Goal: Contribute content: Contribute content

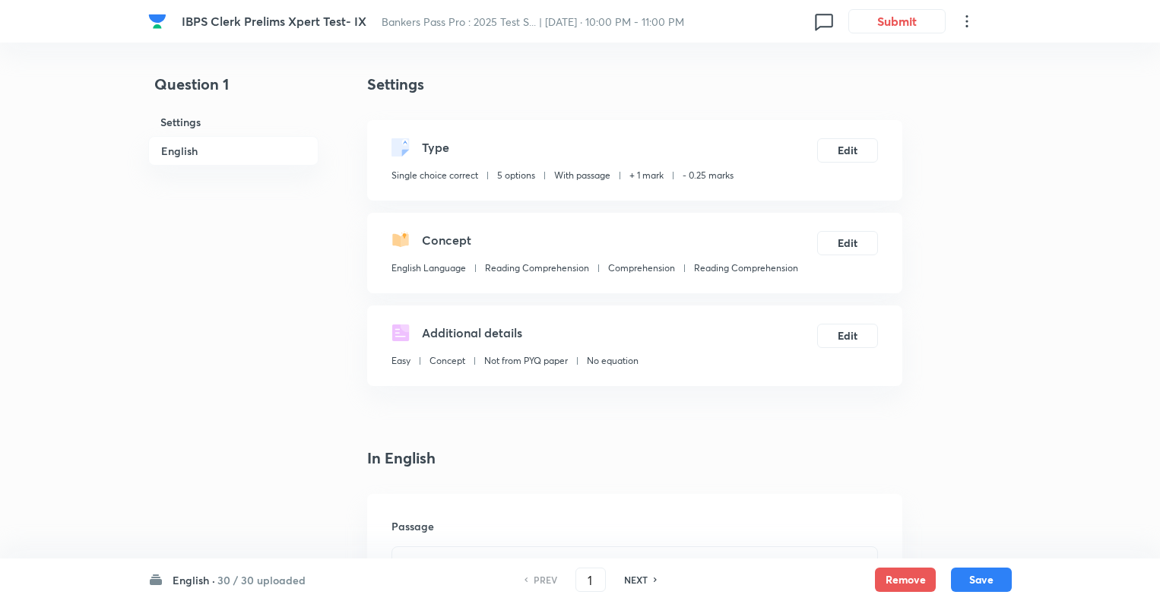
click at [626, 581] on h6 "NEXT" at bounding box center [636, 580] width 24 height 14
type input "2"
click at [626, 581] on h6 "NEXT" at bounding box center [636, 580] width 24 height 14
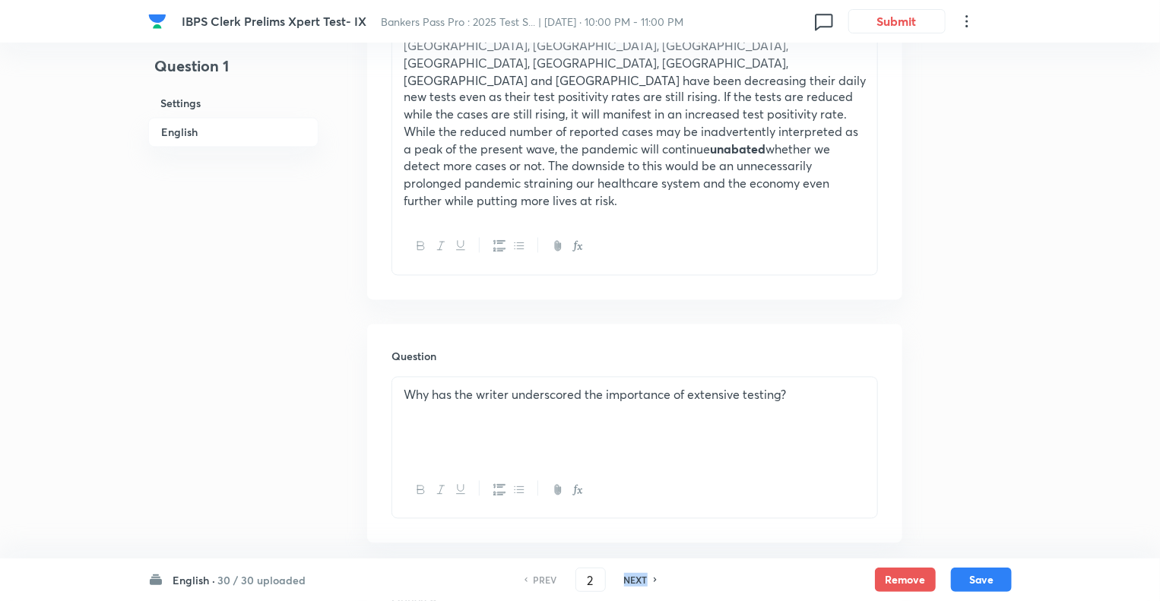
click at [626, 581] on h6 "NEXT" at bounding box center [636, 580] width 24 height 14
checkbox input "true"
type input "3"
checkbox input "false"
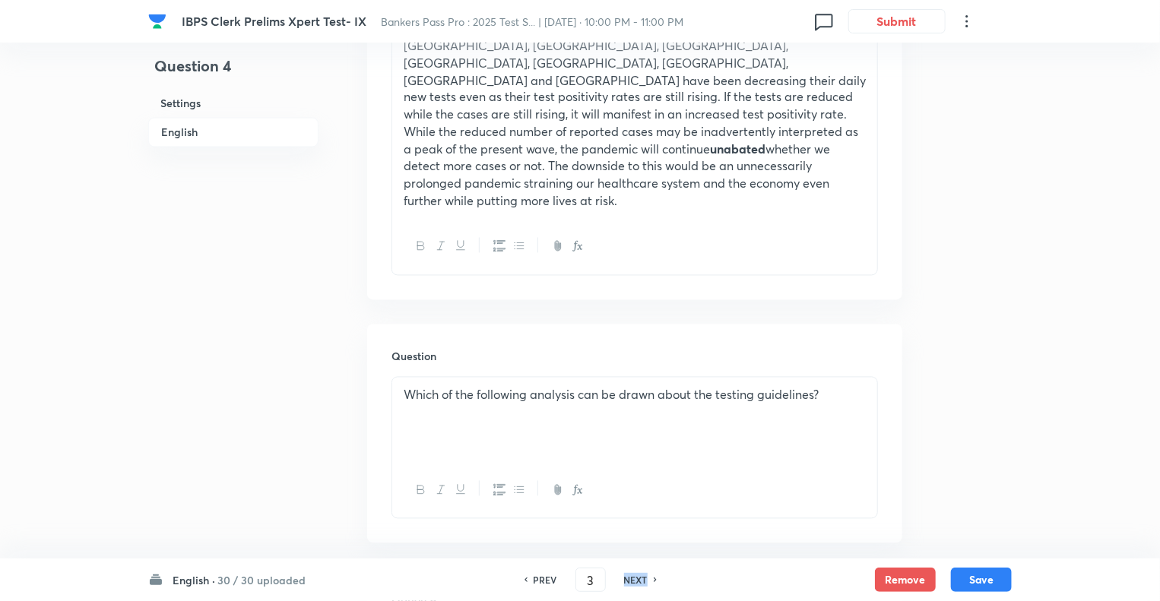
type input "5"
click at [626, 581] on h6 "NEXT" at bounding box center [636, 580] width 24 height 14
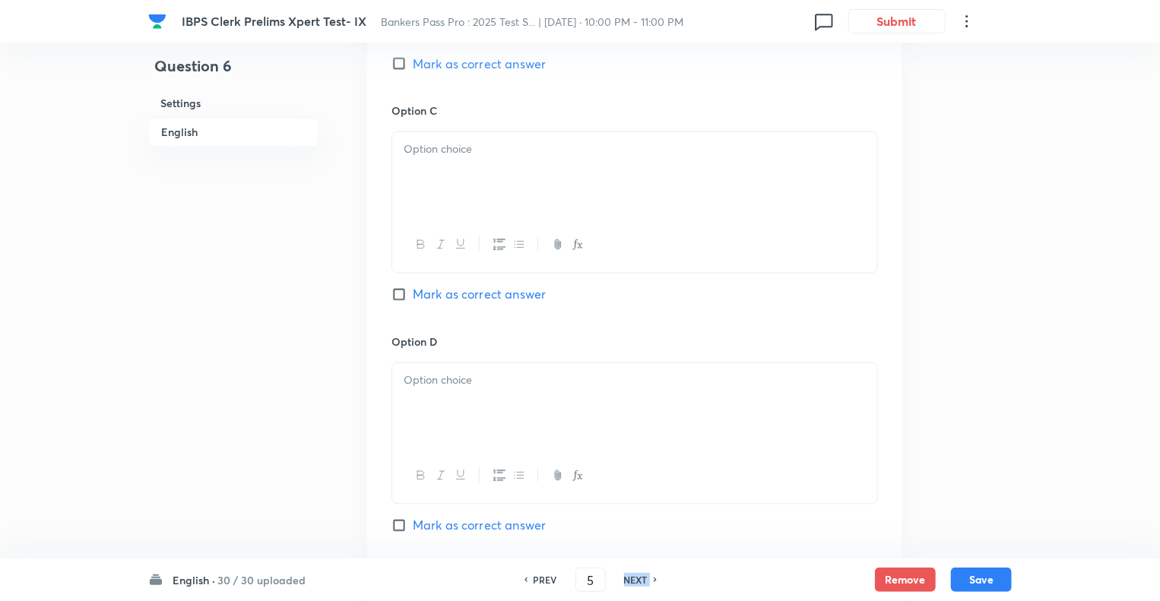
checkbox input "true"
type input "6"
checkbox input "false"
click at [626, 581] on h6 "NEXT" at bounding box center [636, 580] width 24 height 14
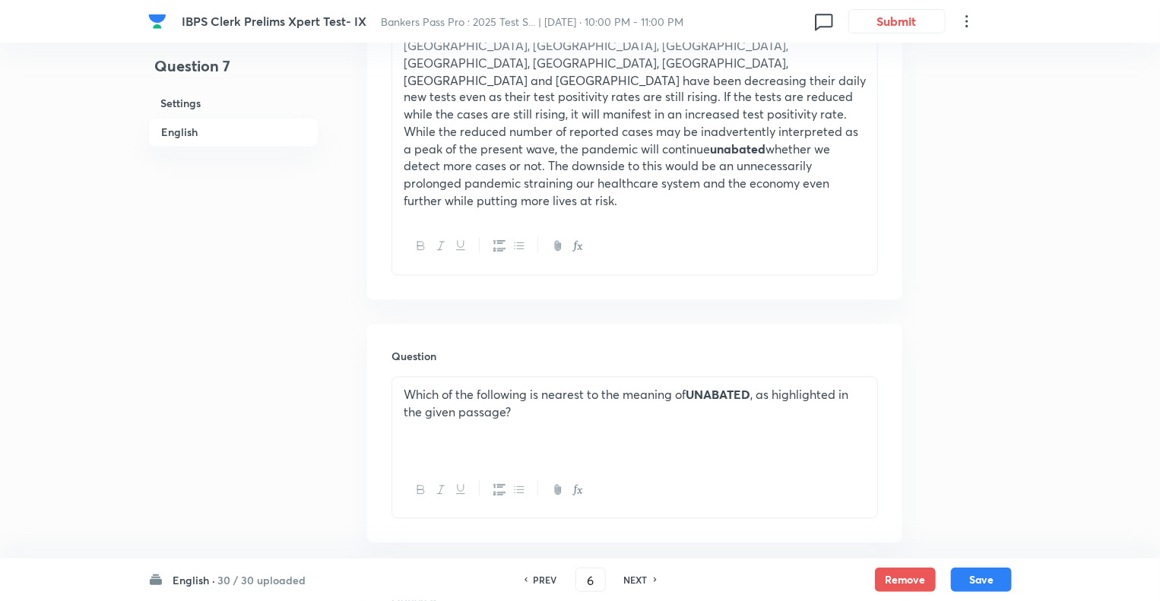
checkbox input "true"
type input "7"
checkbox input "false"
checkbox input "true"
click at [626, 581] on h6 "NEXT" at bounding box center [636, 580] width 24 height 14
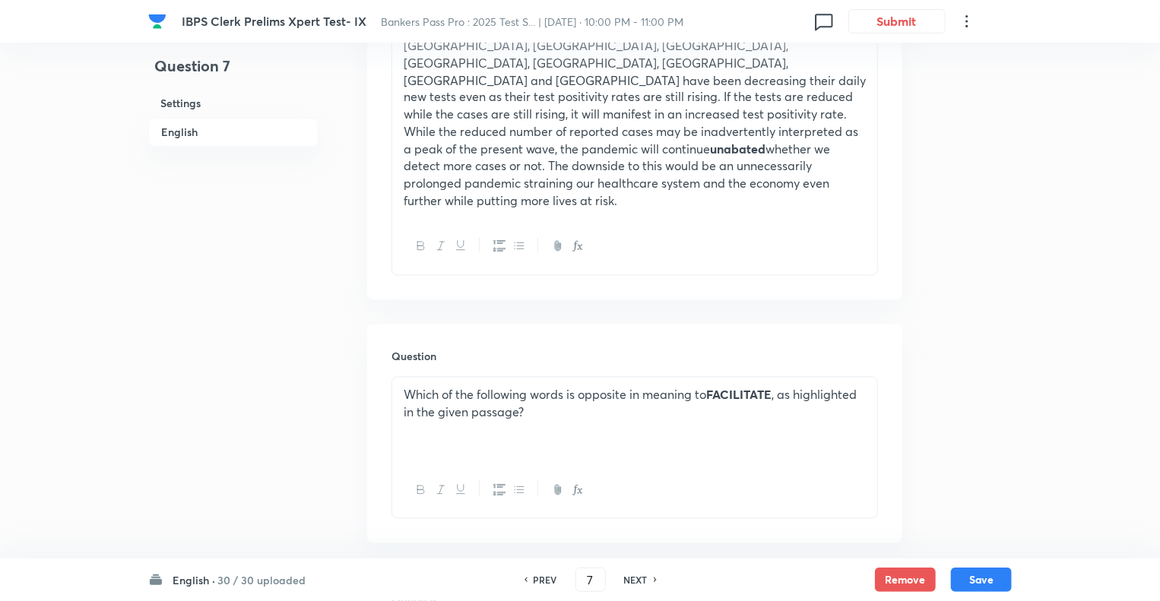
type input "8"
checkbox input "false"
checkbox input "true"
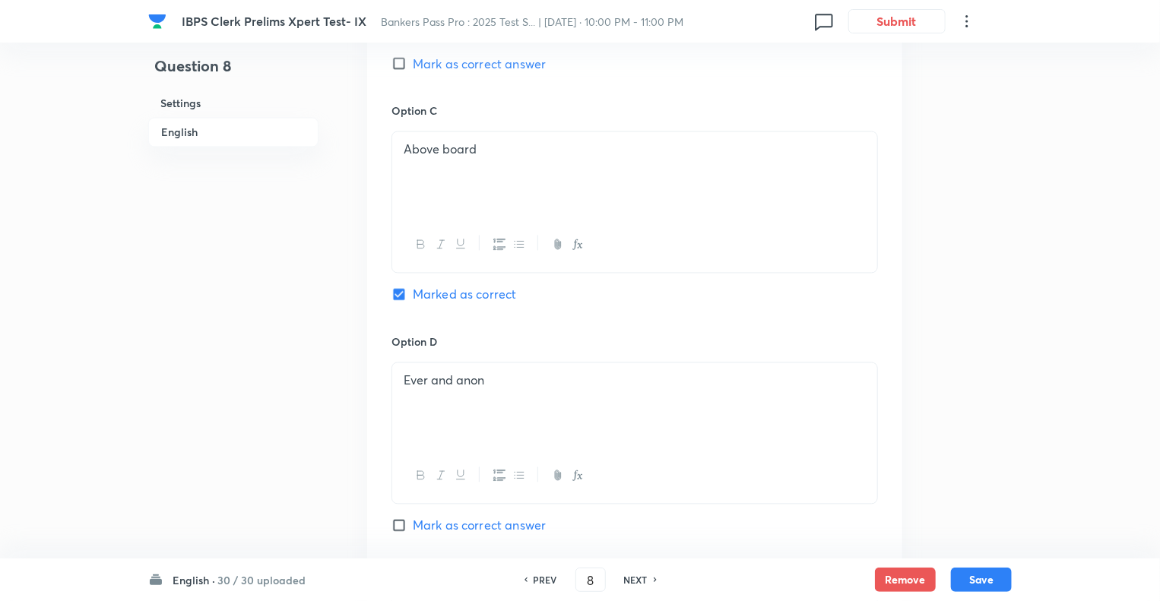
click at [626, 581] on h6 "NEXT" at bounding box center [636, 580] width 24 height 14
type input "9"
checkbox input "false"
checkbox input "true"
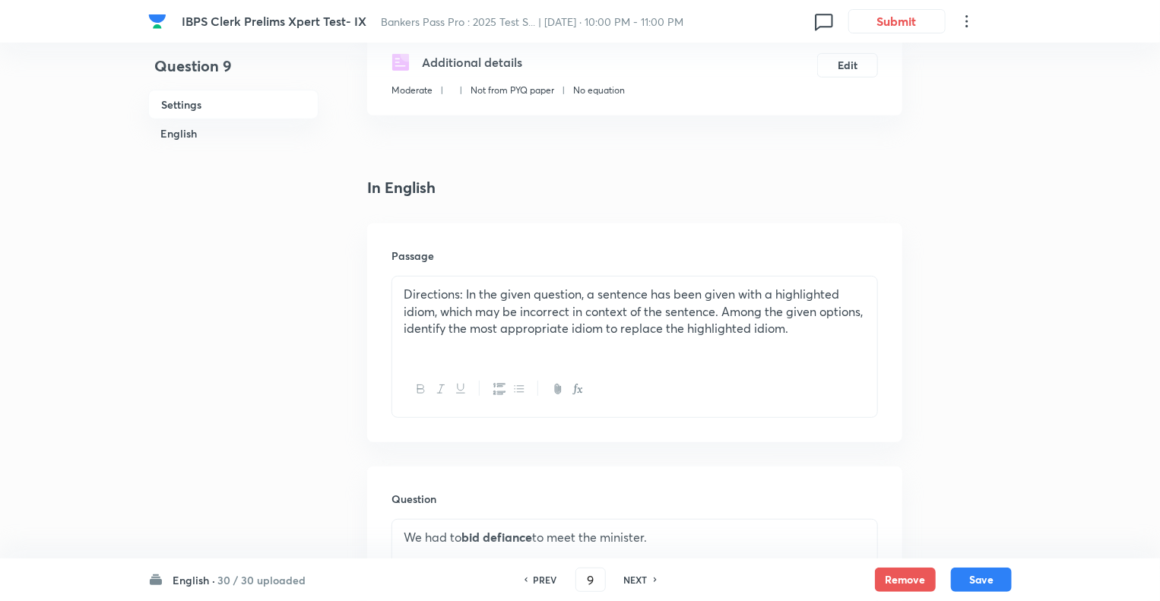
scroll to position [301, 0]
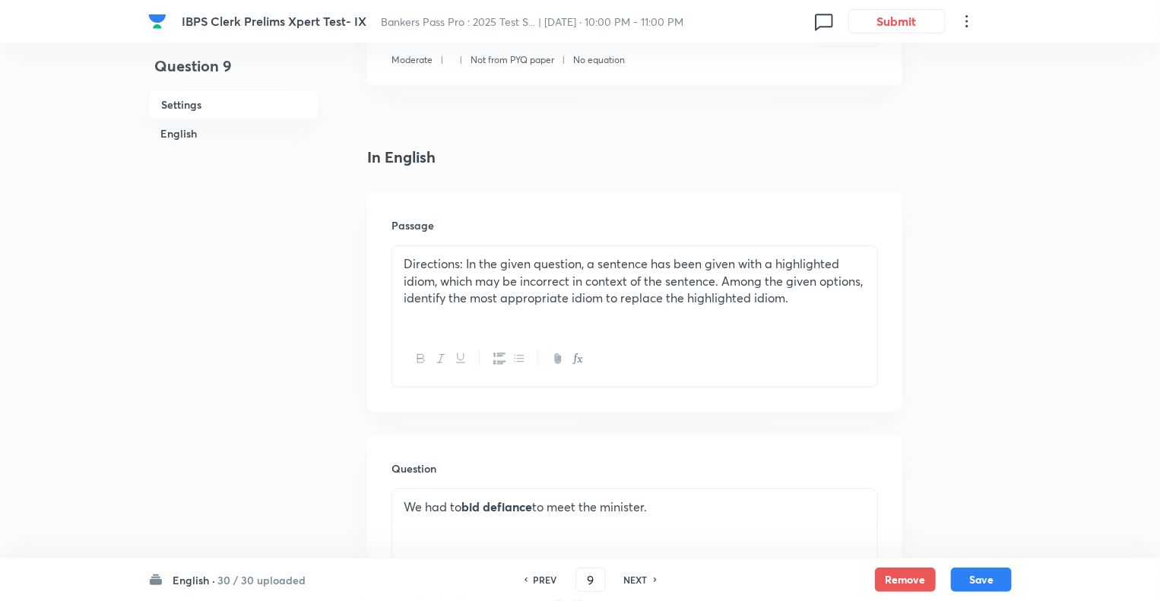
click at [626, 581] on h6 "NEXT" at bounding box center [636, 580] width 24 height 14
type input "10"
checkbox input "false"
checkbox input "true"
click at [626, 581] on h6 "NEXT" at bounding box center [636, 580] width 24 height 14
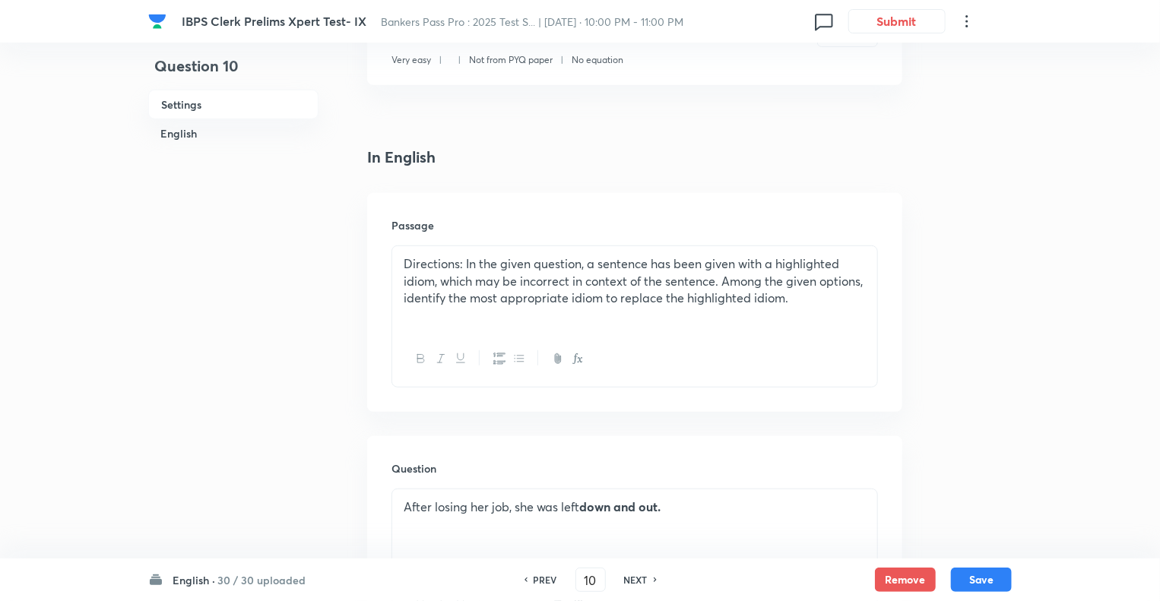
type input "11"
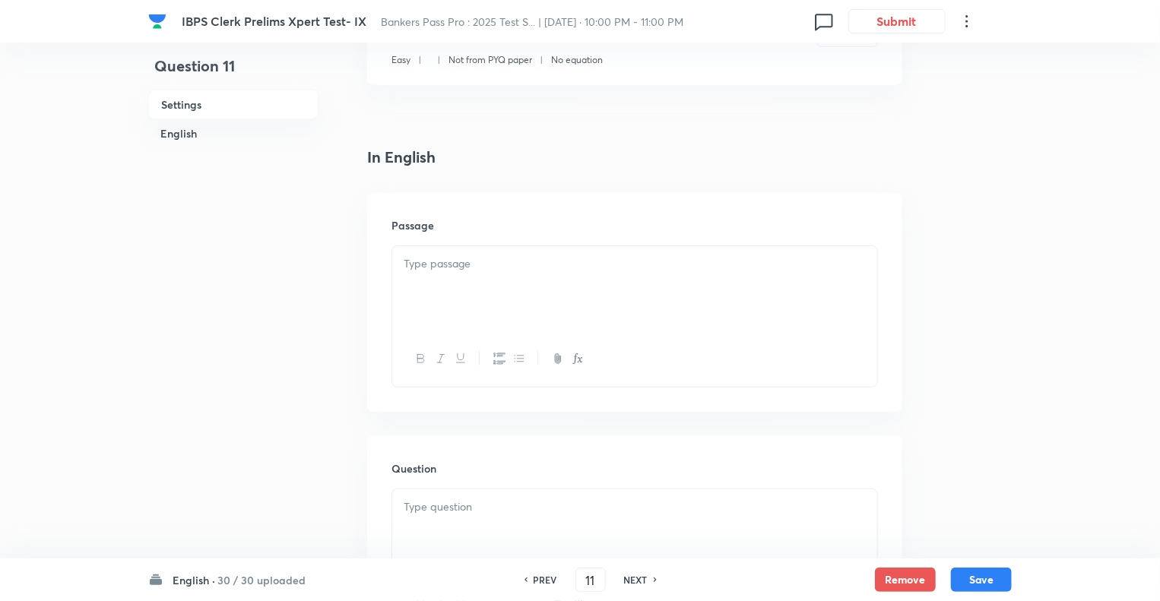
checkbox input "false"
checkbox input "true"
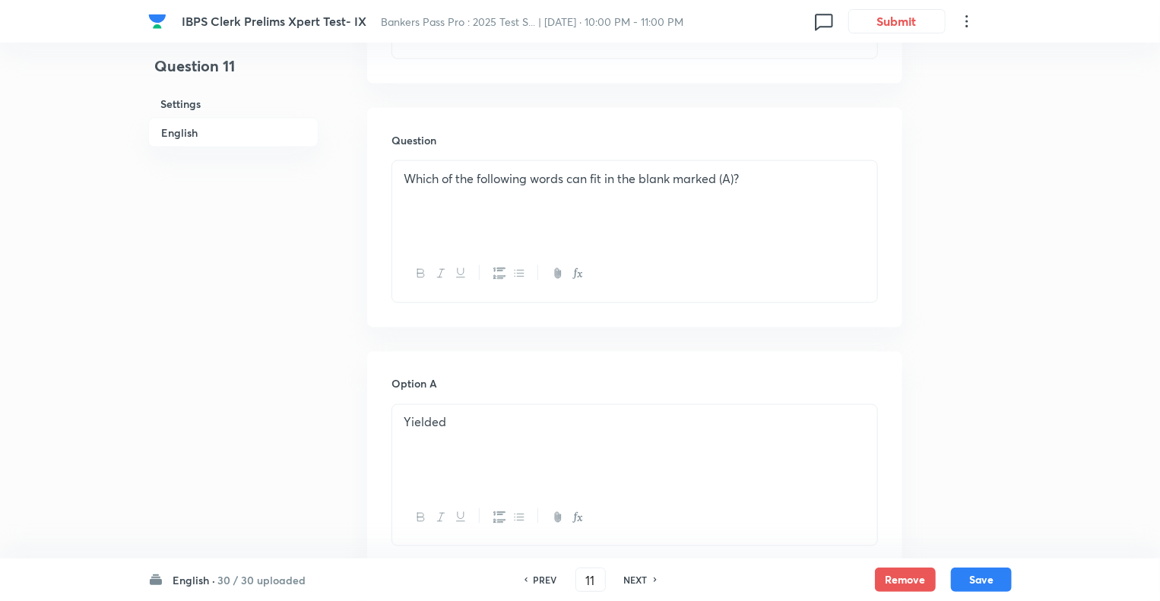
scroll to position [882, 0]
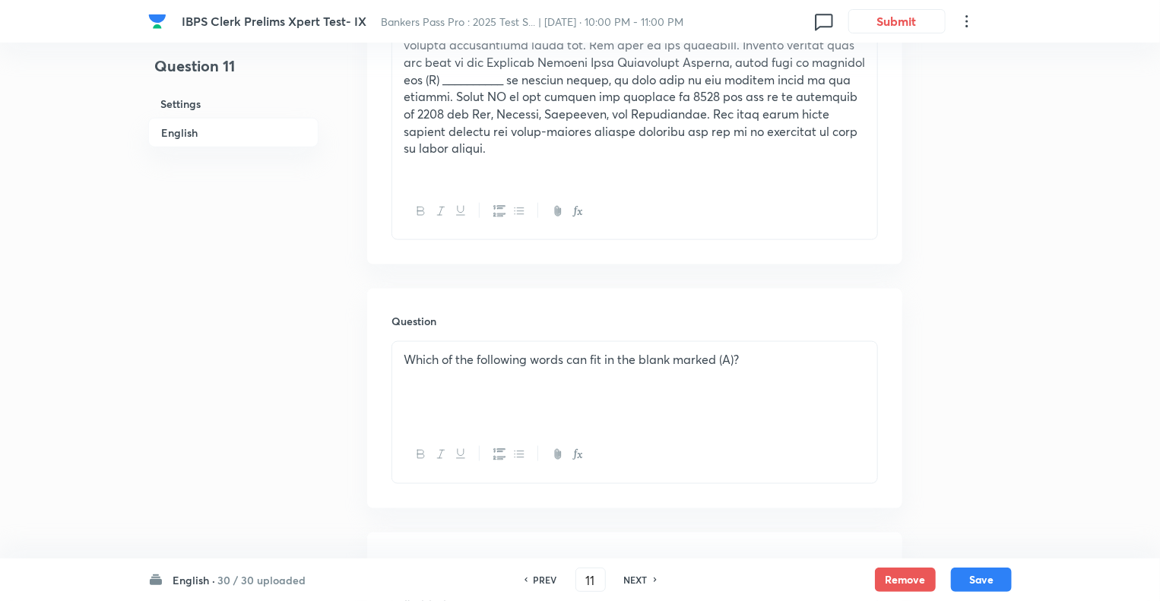
click at [626, 581] on h6 "NEXT" at bounding box center [636, 580] width 24 height 14
type input "12"
checkbox input "false"
checkbox input "true"
click at [626, 581] on h6 "NEXT" at bounding box center [636, 580] width 24 height 14
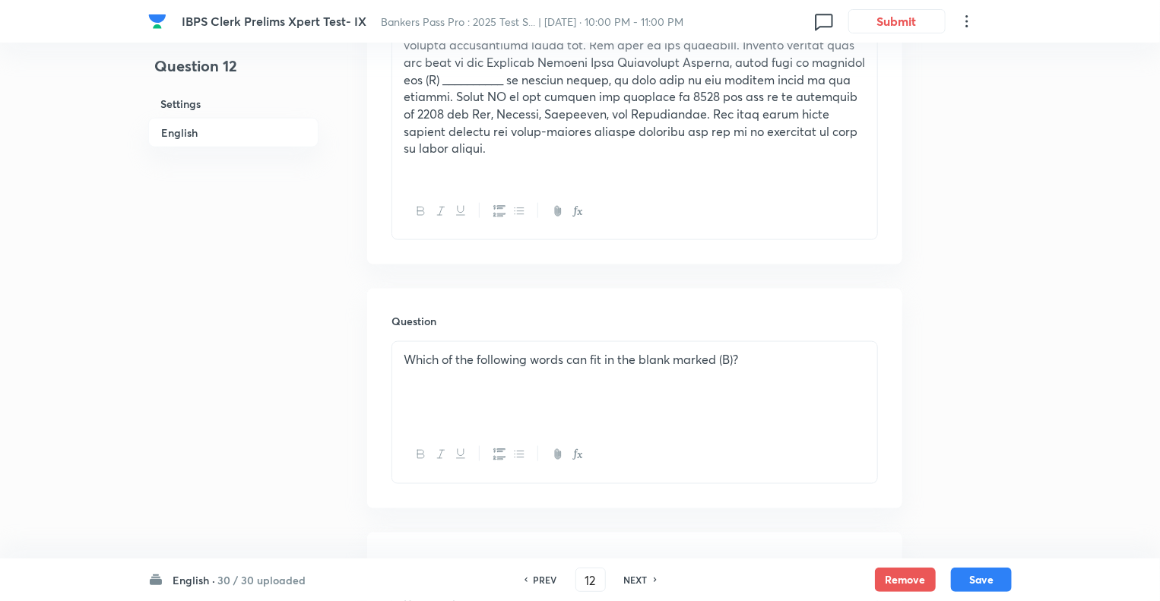
type input "13"
checkbox input "false"
checkbox input "true"
click at [626, 581] on h6 "NEXT" at bounding box center [636, 580] width 24 height 14
type input "14"
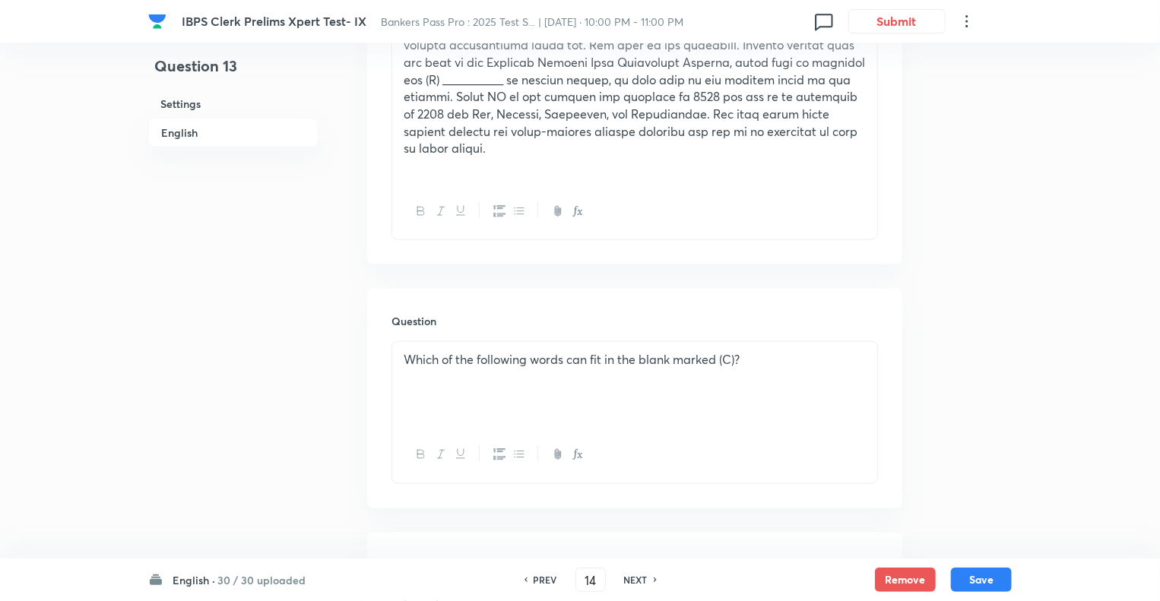
checkbox input "false"
checkbox input "true"
click at [626, 581] on h6 "NEXT" at bounding box center [636, 580] width 24 height 14
type input "15"
checkbox input "false"
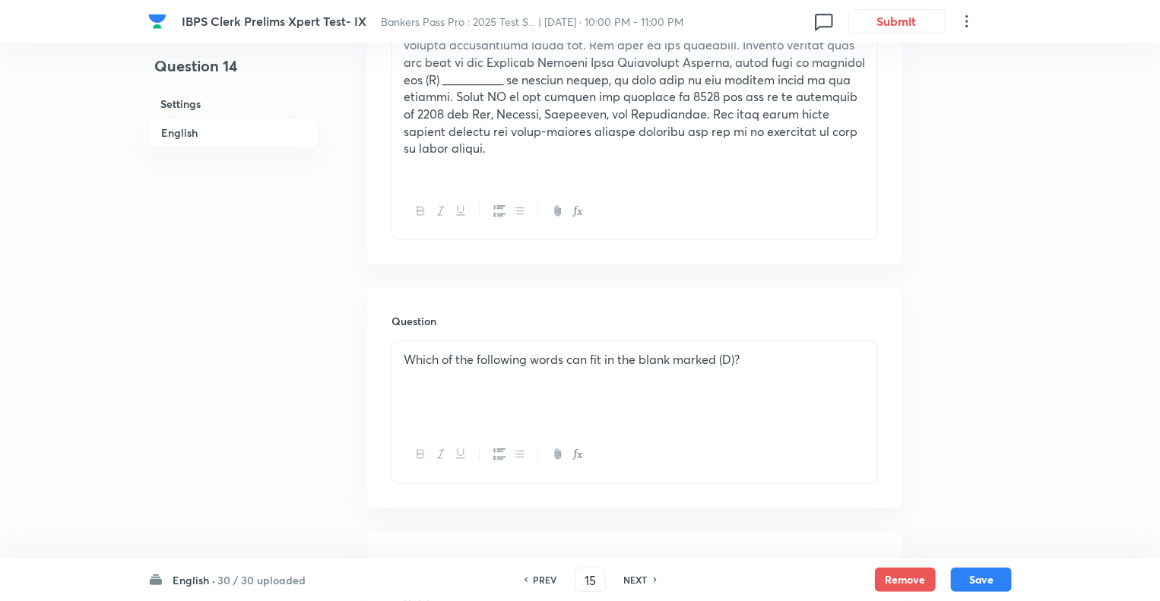
checkbox input "true"
click at [626, 581] on h6 "NEXT" at bounding box center [636, 580] width 24 height 14
type input "16"
checkbox input "false"
checkbox input "true"
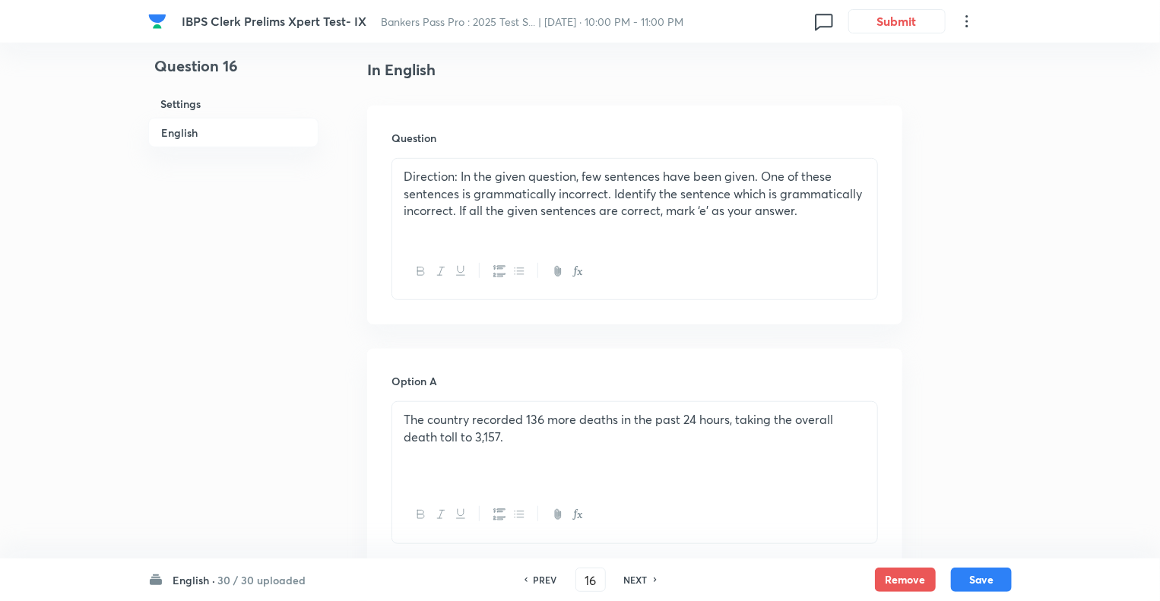
scroll to position [335, 0]
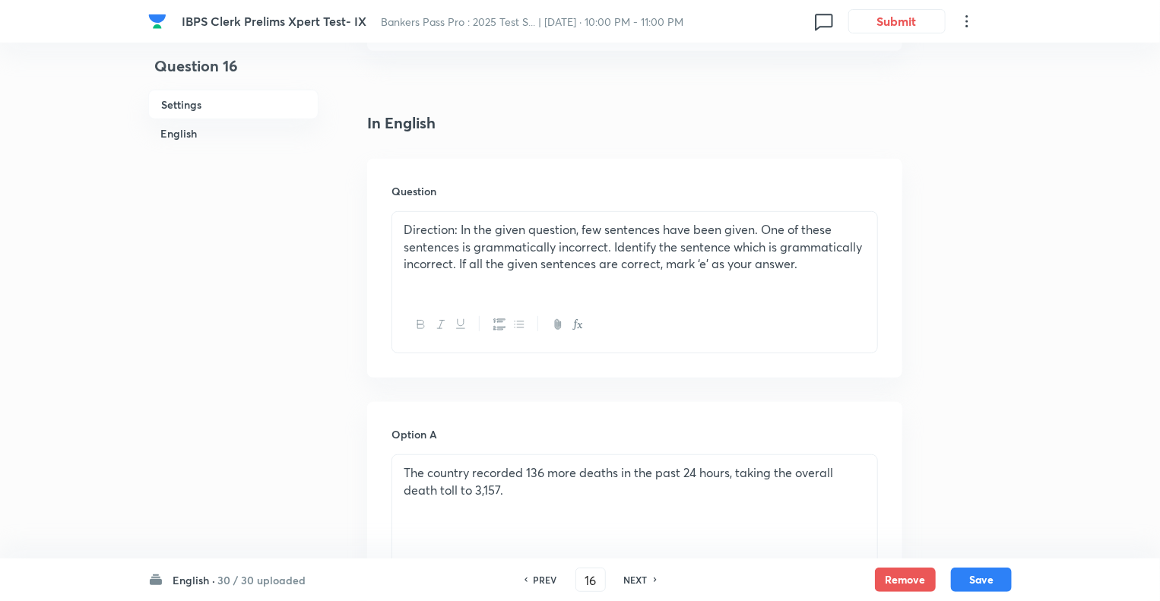
click at [626, 581] on h6 "NEXT" at bounding box center [636, 580] width 24 height 14
type input "17"
checkbox input "true"
click at [626, 581] on h6 "NEXT" at bounding box center [636, 580] width 24 height 14
type input "18"
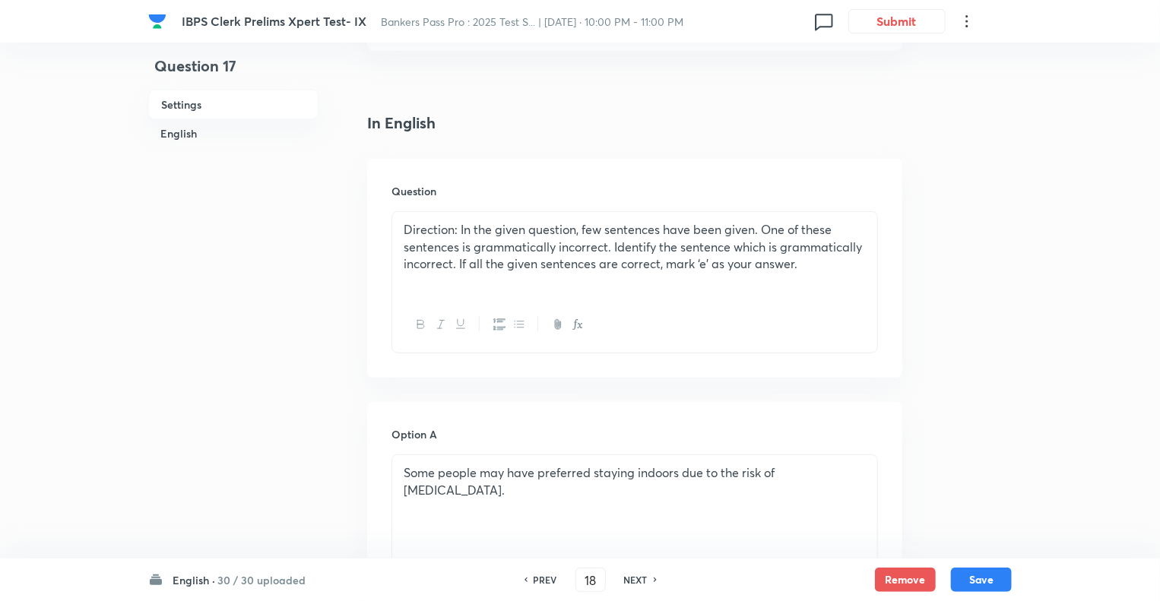
checkbox input "false"
checkbox input "true"
click at [626, 581] on h6 "NEXT" at bounding box center [636, 580] width 24 height 14
type input "19"
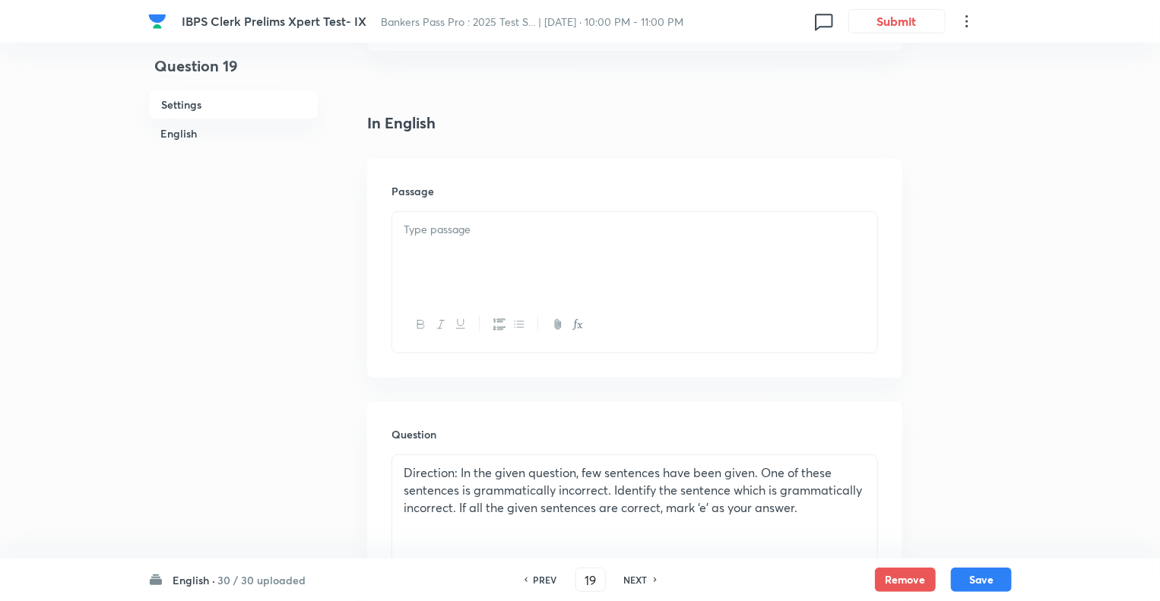
checkbox input "false"
checkbox input "true"
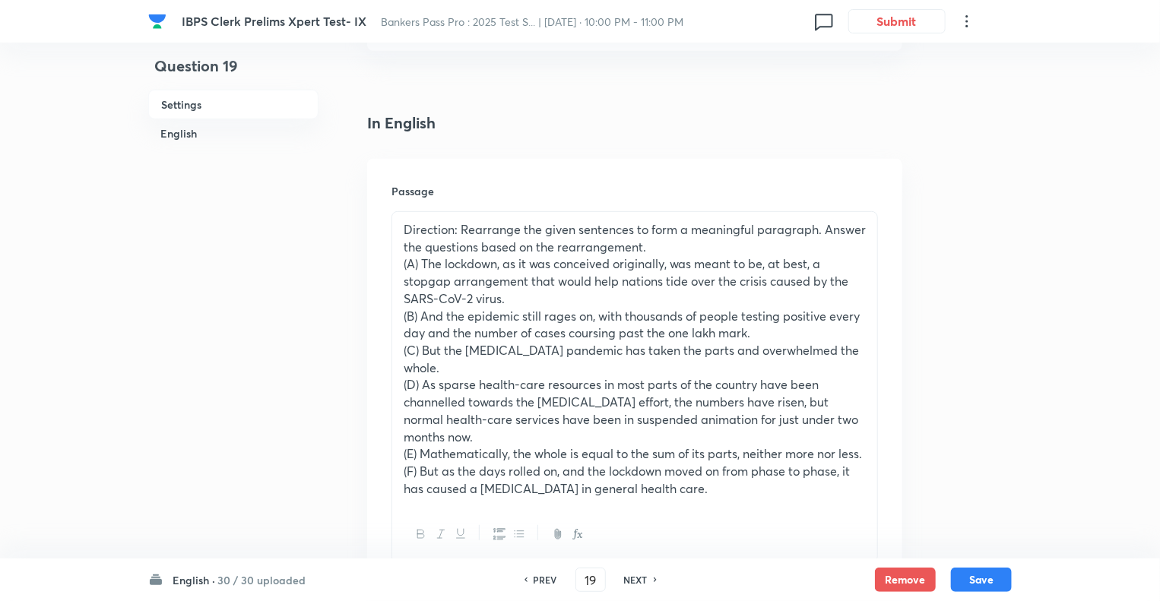
click at [626, 581] on h6 "NEXT" at bounding box center [636, 580] width 24 height 14
type input "20"
checkbox input "false"
checkbox input "true"
click at [626, 581] on h6 "NEXT" at bounding box center [636, 580] width 24 height 14
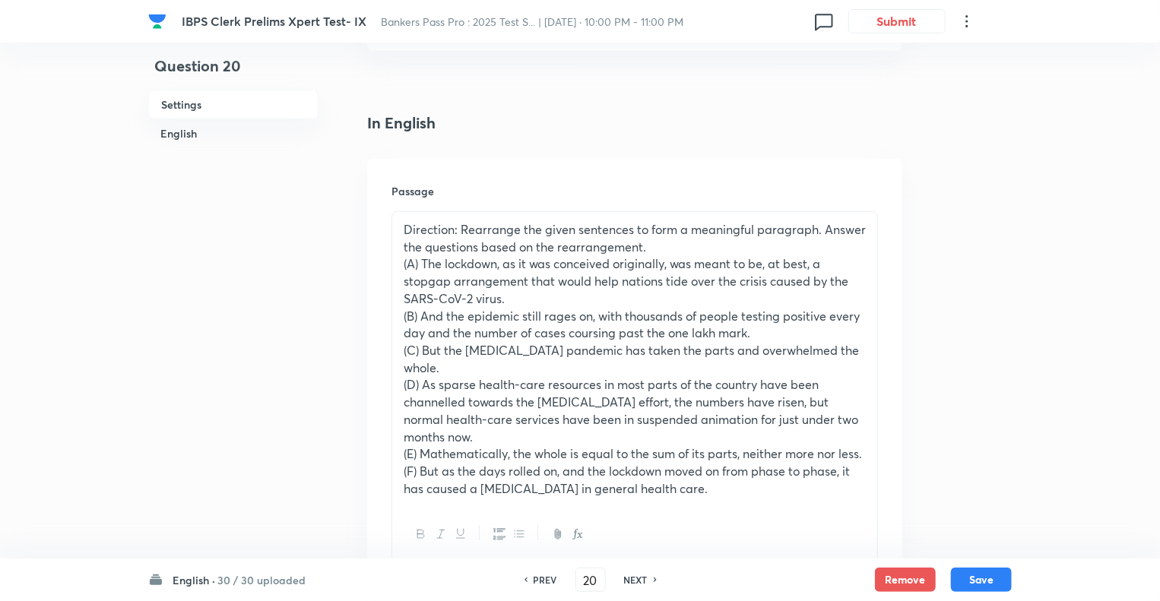
type input "21"
checkbox input "true"
click at [626, 581] on h6 "NEXT" at bounding box center [636, 580] width 24 height 14
type input "22"
checkbox input "false"
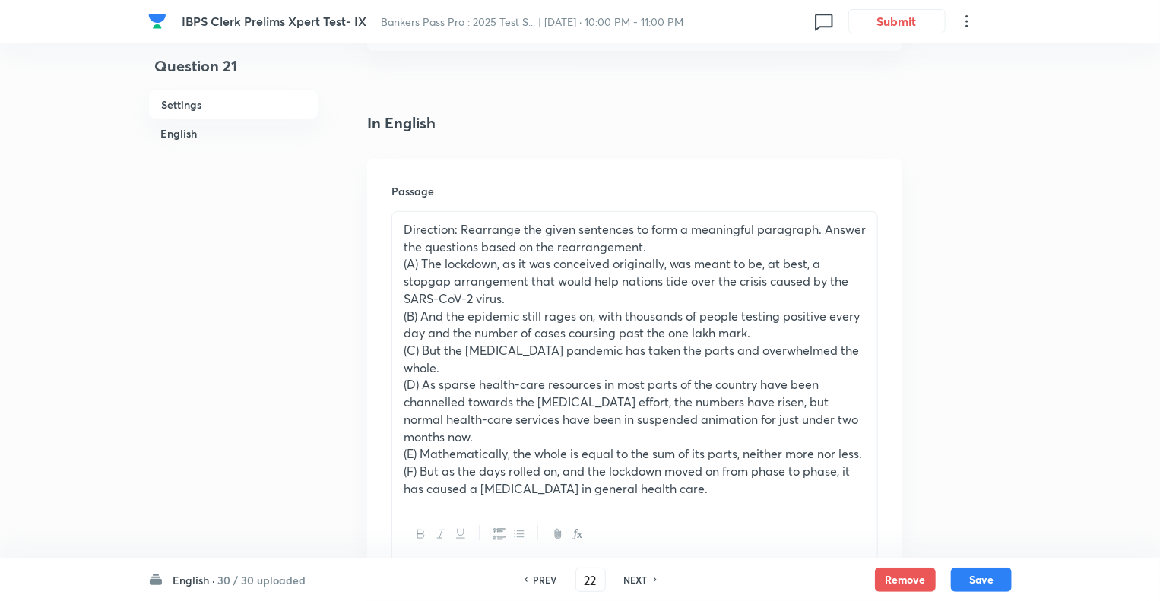
checkbox input "true"
click at [626, 581] on h6 "NEXT" at bounding box center [636, 580] width 24 height 14
type input "23"
checkbox input "false"
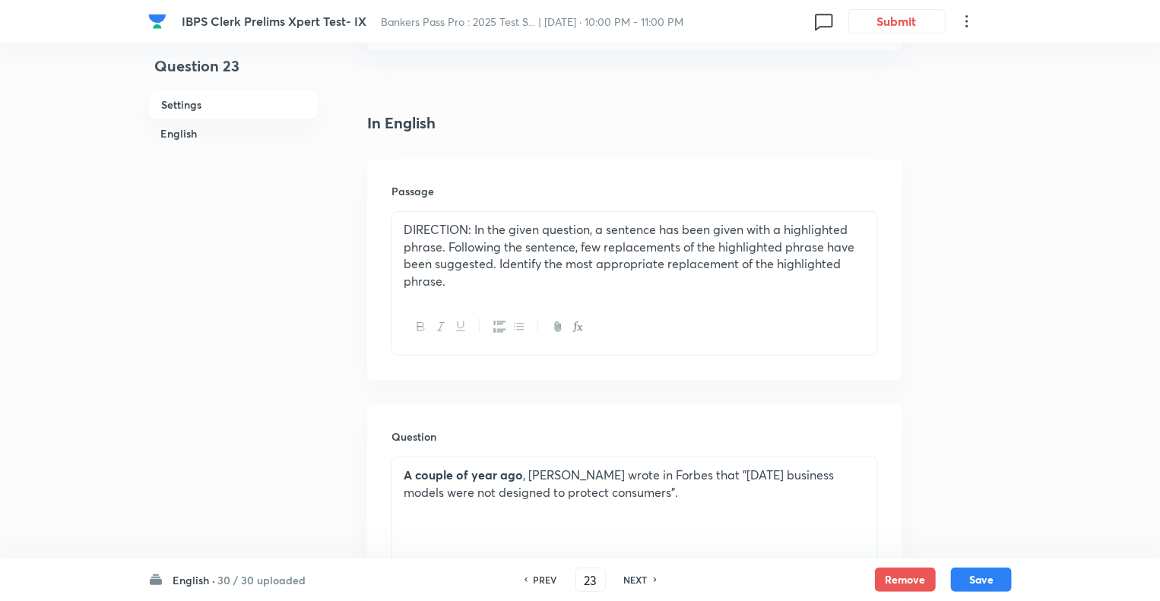
checkbox input "true"
click at [626, 581] on h6 "NEXT" at bounding box center [636, 580] width 24 height 14
type input "24"
checkbox input "false"
checkbox input "true"
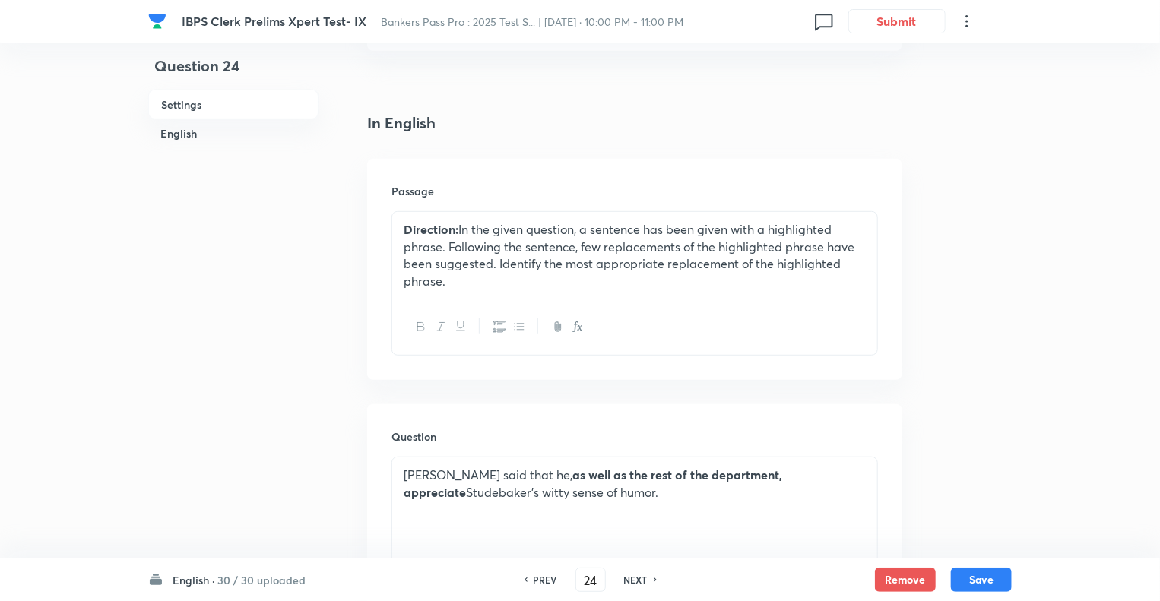
click at [626, 581] on h6 "NEXT" at bounding box center [636, 580] width 24 height 14
type input "25"
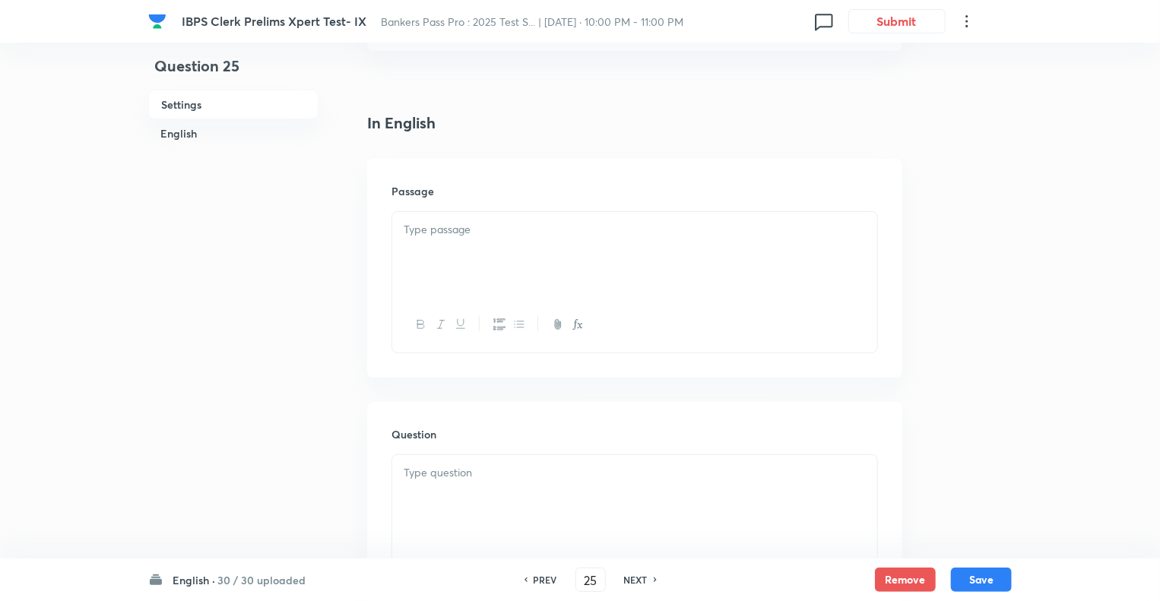
checkbox input "false"
checkbox input "true"
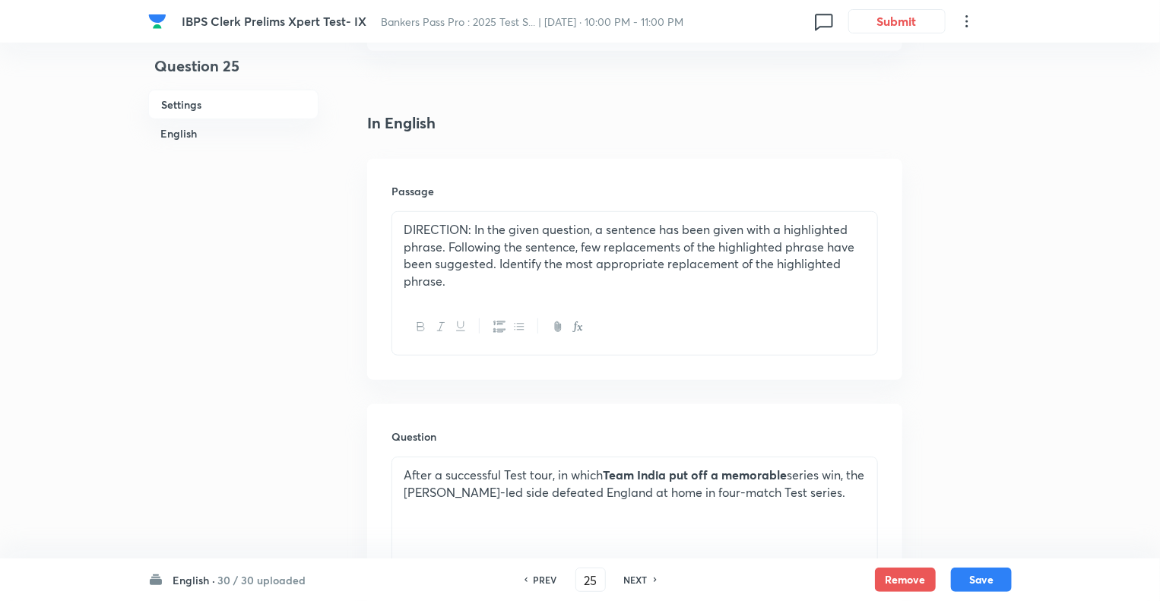
click at [626, 581] on h6 "NEXT" at bounding box center [636, 580] width 24 height 14
type input "26"
checkbox input "true"
click at [626, 581] on h6 "NEXT" at bounding box center [636, 580] width 24 height 14
type input "27"
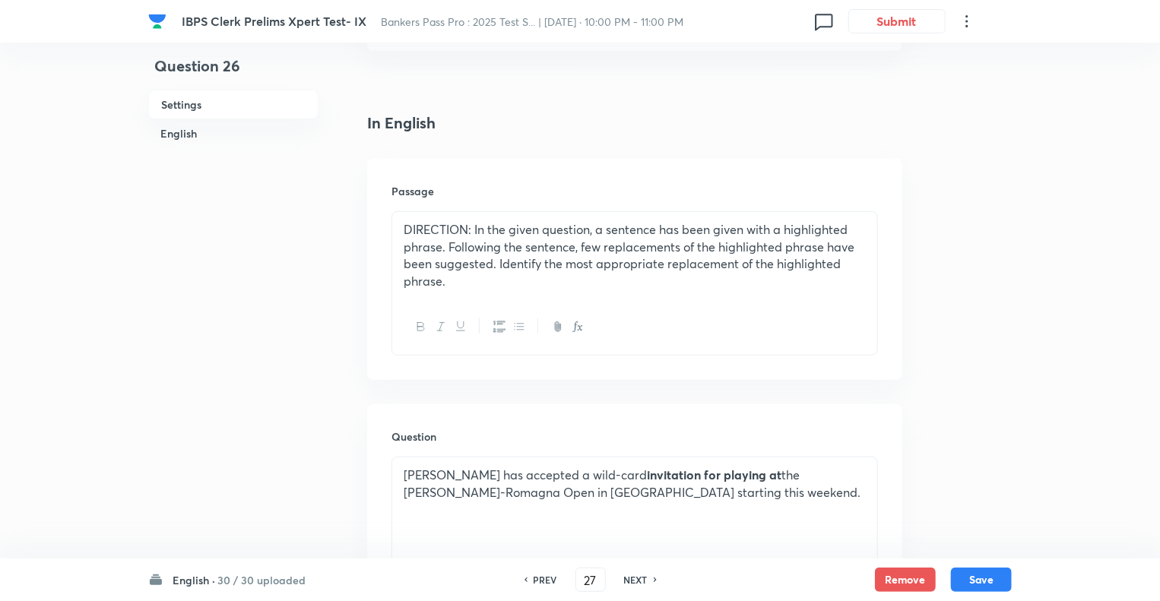
checkbox input "true"
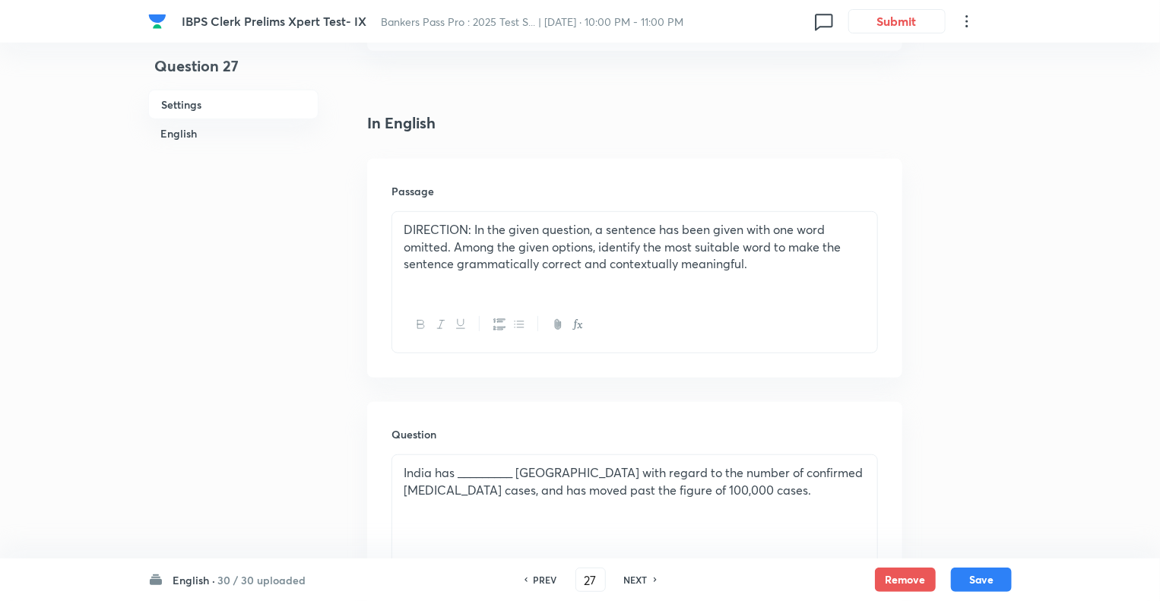
click at [626, 581] on h6 "NEXT" at bounding box center [636, 580] width 24 height 14
type input "28"
checkbox input "false"
checkbox input "true"
click at [626, 581] on h6 "NEXT" at bounding box center [636, 580] width 24 height 14
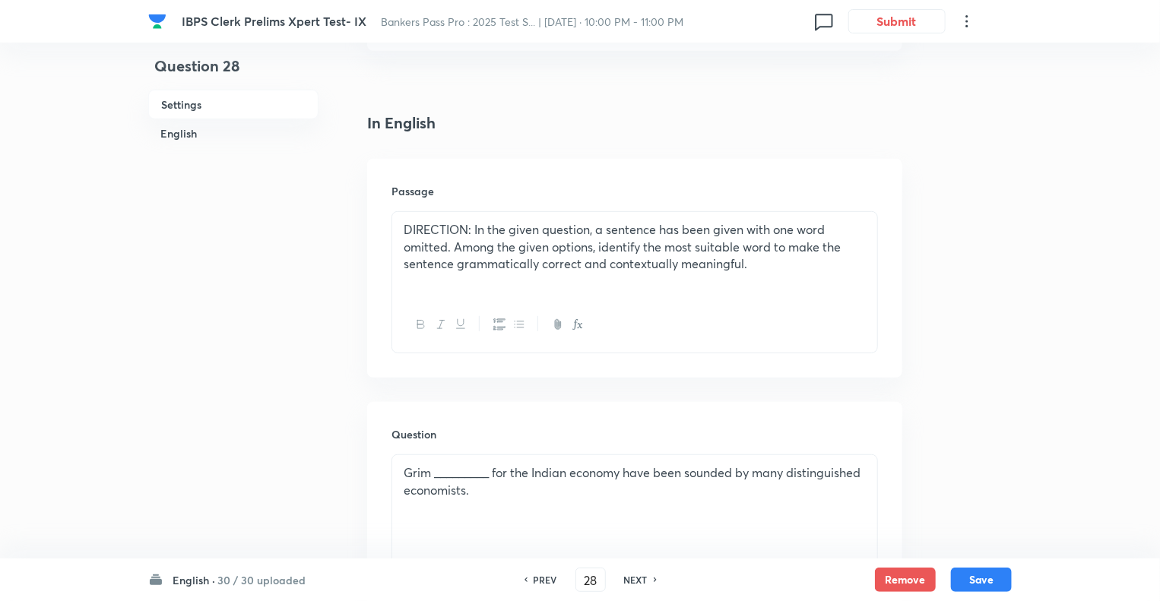
type input "29"
checkbox input "false"
checkbox input "true"
click at [626, 581] on h6 "NEXT" at bounding box center [636, 580] width 24 height 14
type input "30"
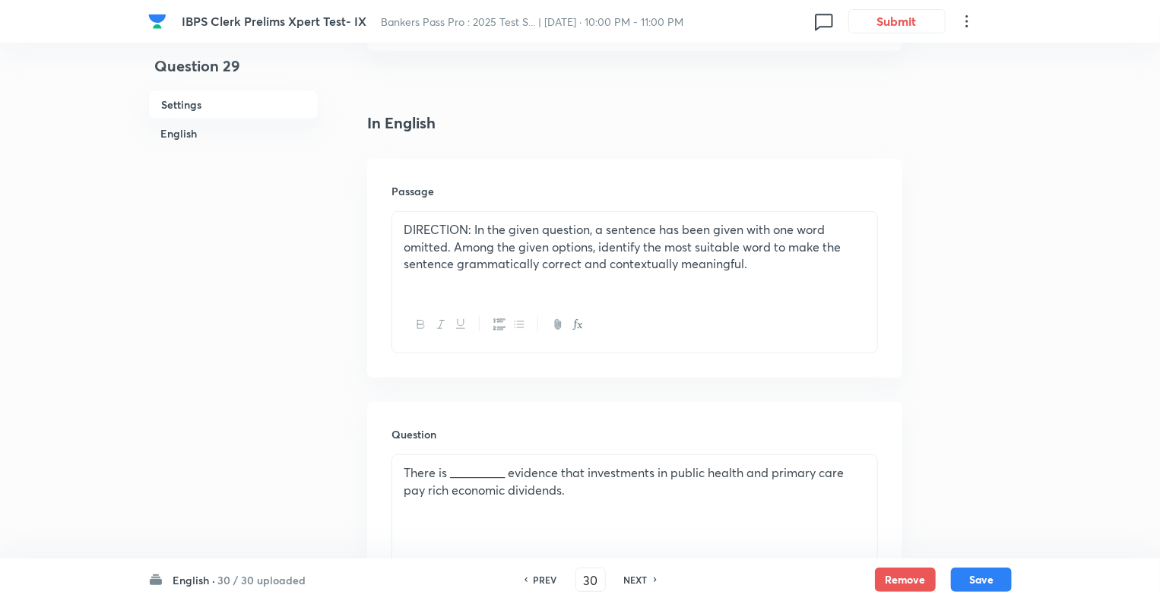
checkbox input "false"
checkbox input "true"
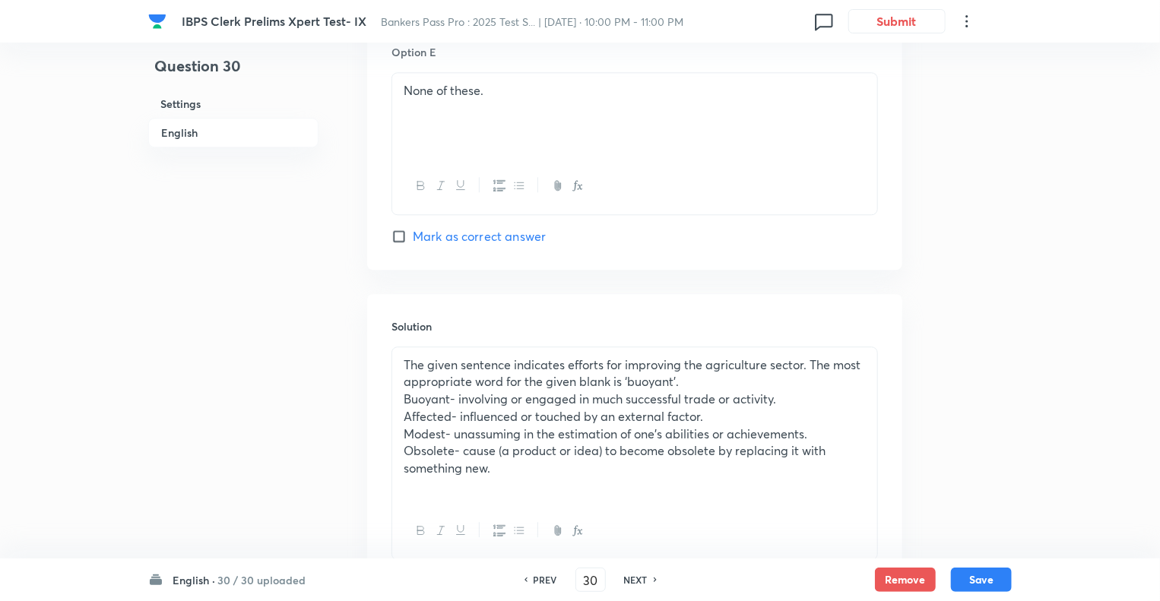
scroll to position [1999, 0]
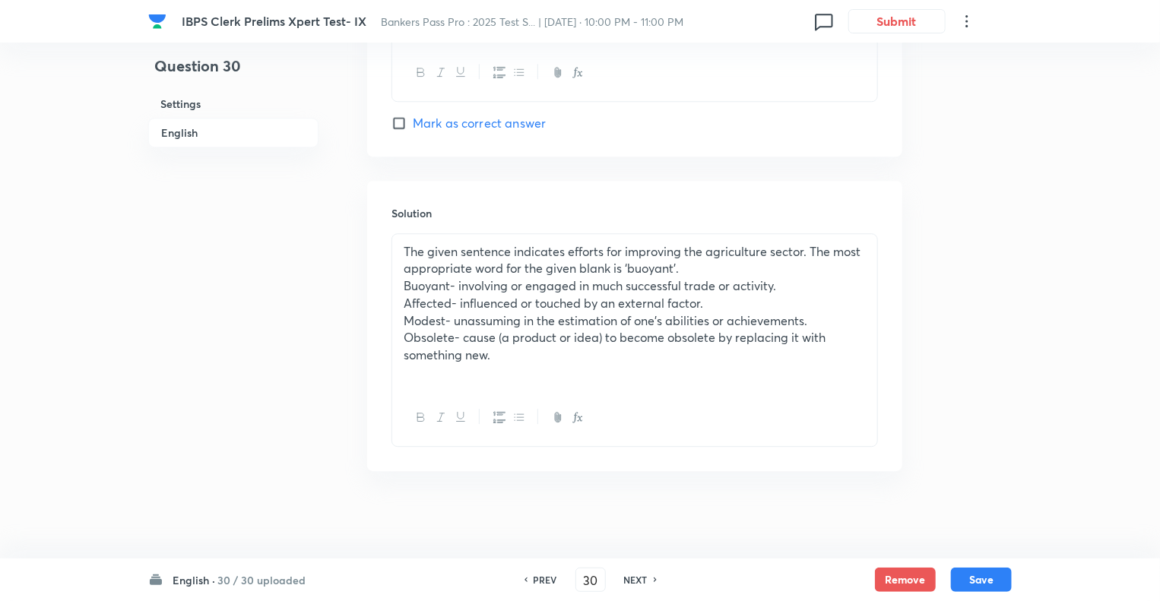
click at [537, 585] on h6 "PREV" at bounding box center [545, 580] width 24 height 14
type input "29"
checkbox input "false"
checkbox input "true"
click at [537, 585] on h6 "PREV" at bounding box center [545, 580] width 24 height 14
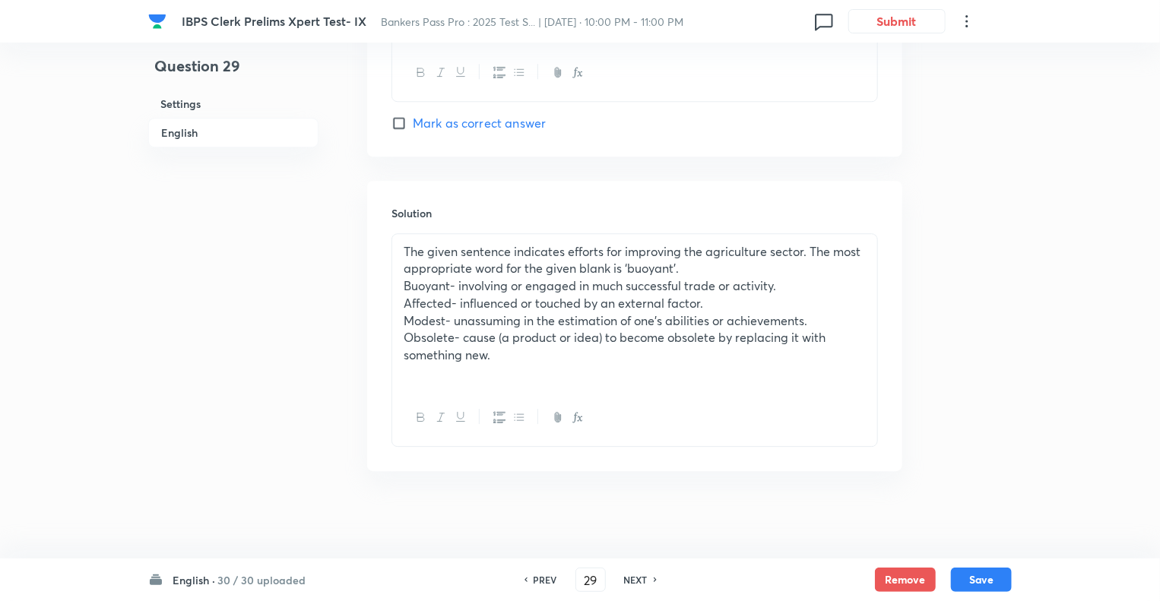
type input "28"
checkbox input "false"
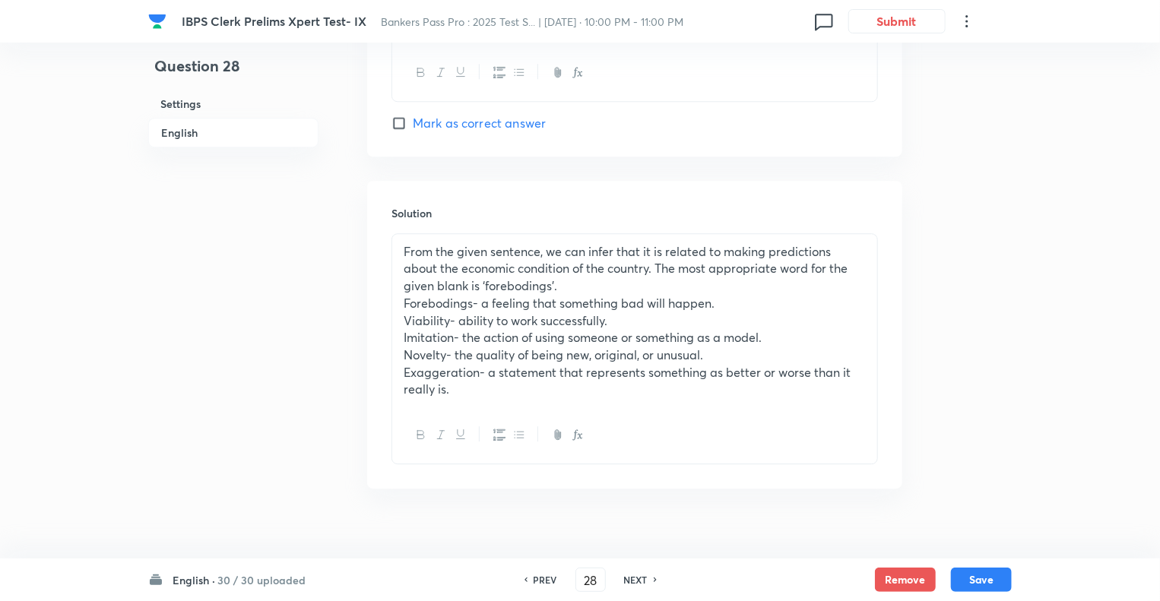
checkbox input "true"
click at [537, 585] on h6 "PREV" at bounding box center [545, 580] width 24 height 14
type input "27"
checkbox input "false"
checkbox input "true"
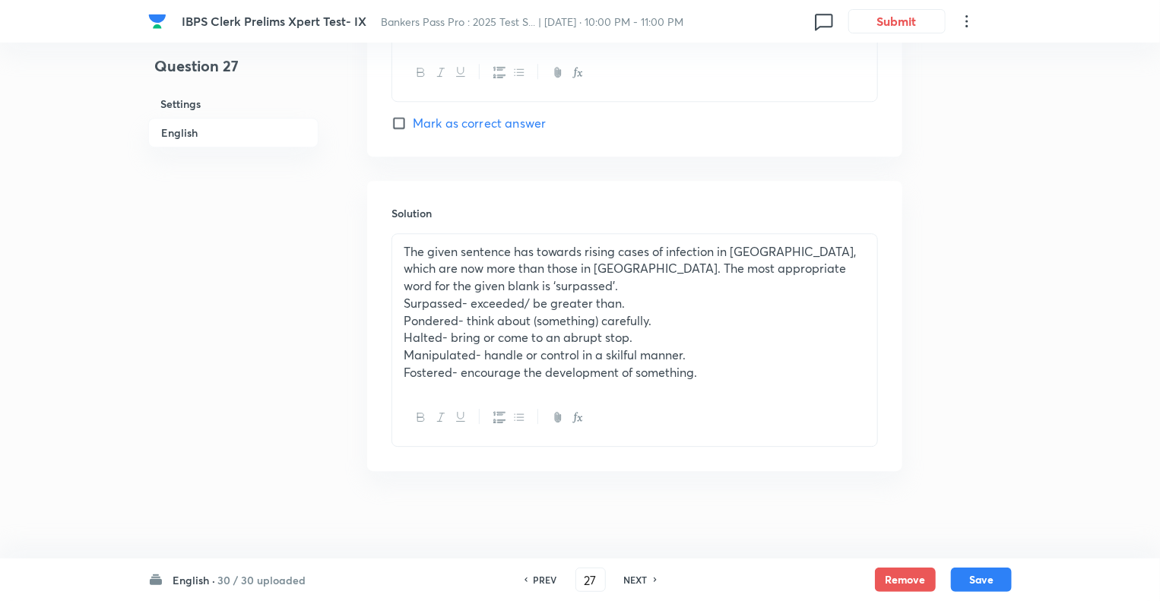
click at [537, 585] on h6 "PREV" at bounding box center [545, 580] width 24 height 14
type input "26"
checkbox input "true"
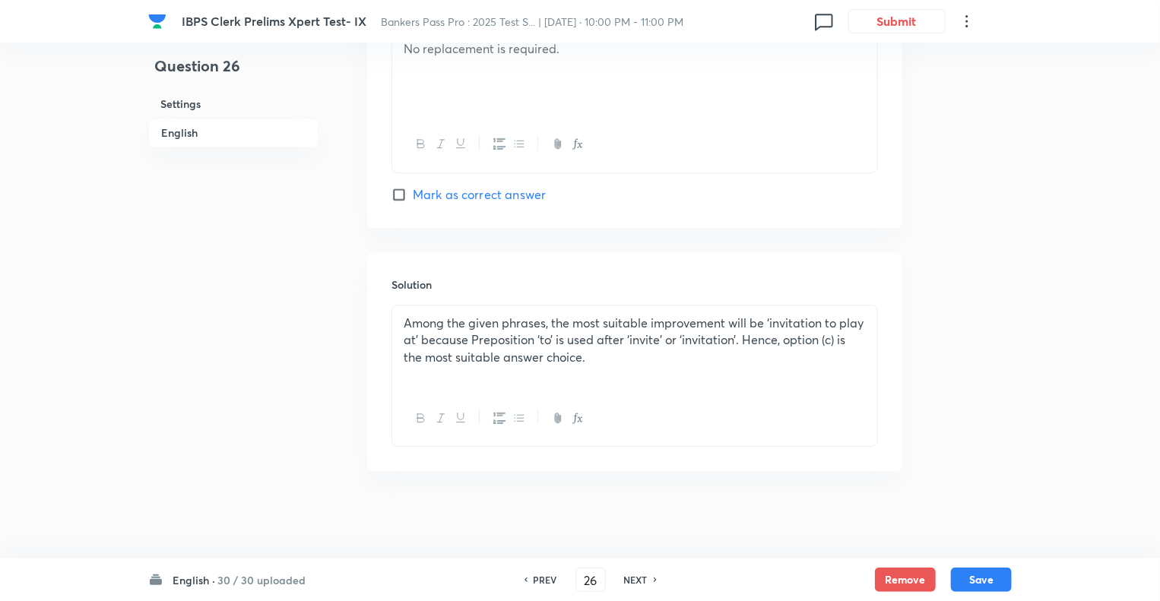
click at [537, 585] on h6 "PREV" at bounding box center [545, 580] width 24 height 14
type input "25"
checkbox input "true"
click at [537, 585] on h6 "PREV" at bounding box center [545, 580] width 24 height 14
type input "24"
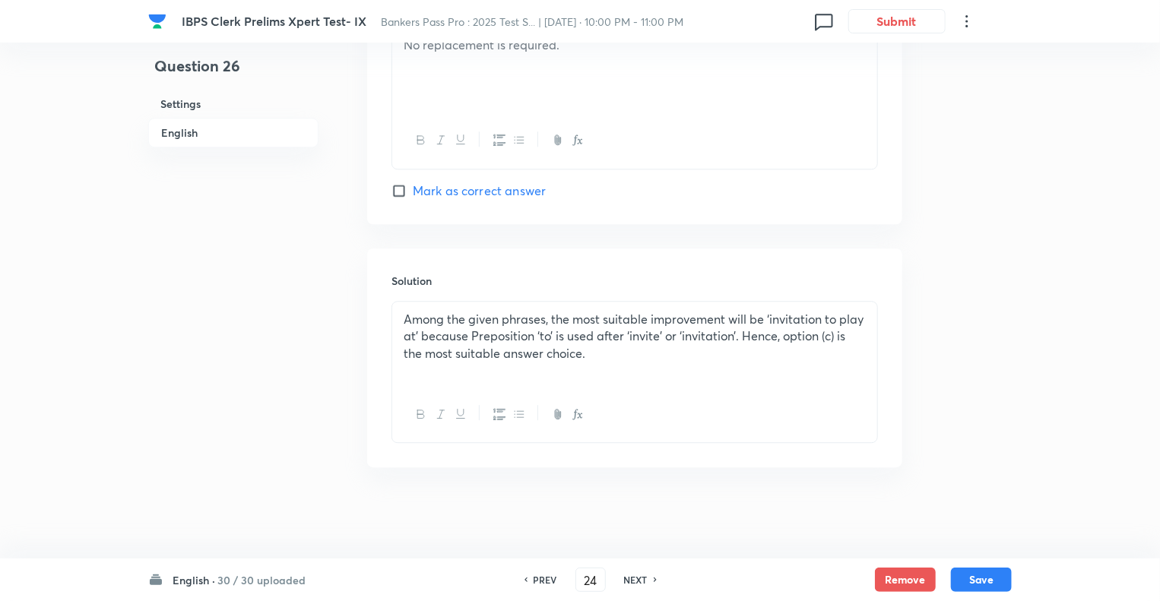
checkbox input "false"
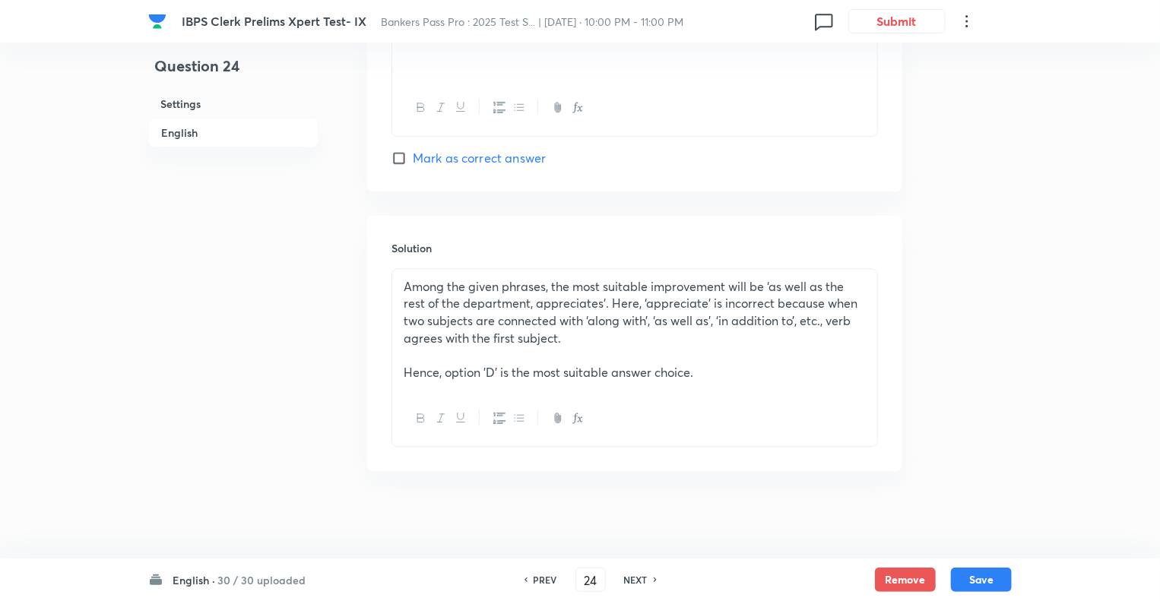
checkbox input "true"
click at [537, 585] on h6 "PREV" at bounding box center [545, 580] width 24 height 14
type input "23"
checkbox input "false"
checkbox input "true"
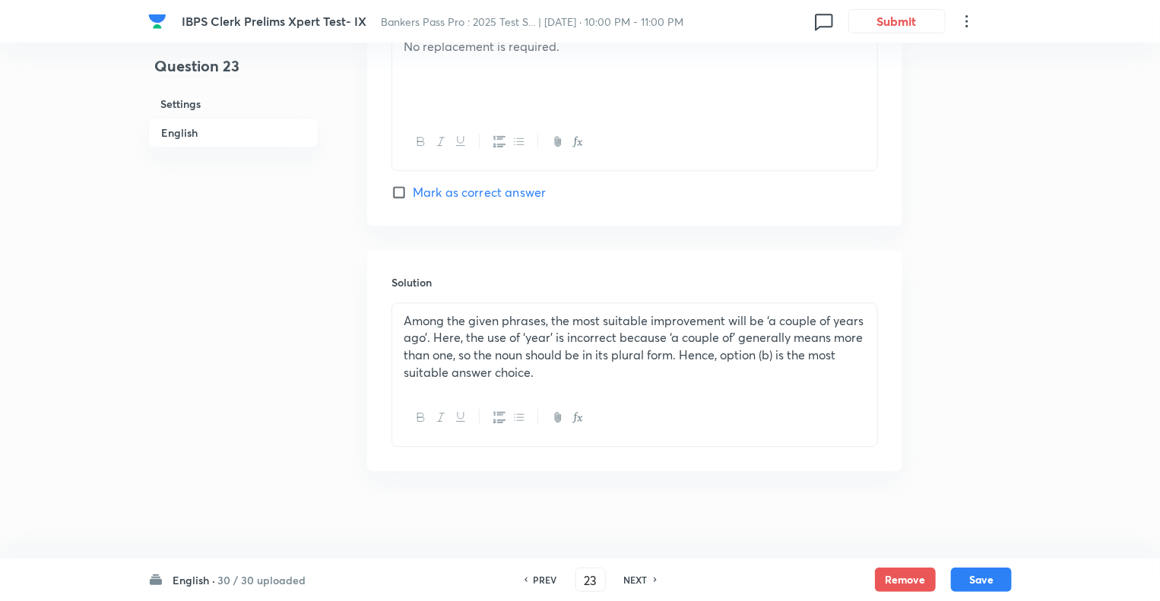
click at [537, 585] on h6 "PREV" at bounding box center [545, 580] width 24 height 14
type input "22"
checkbox input "false"
checkbox input "true"
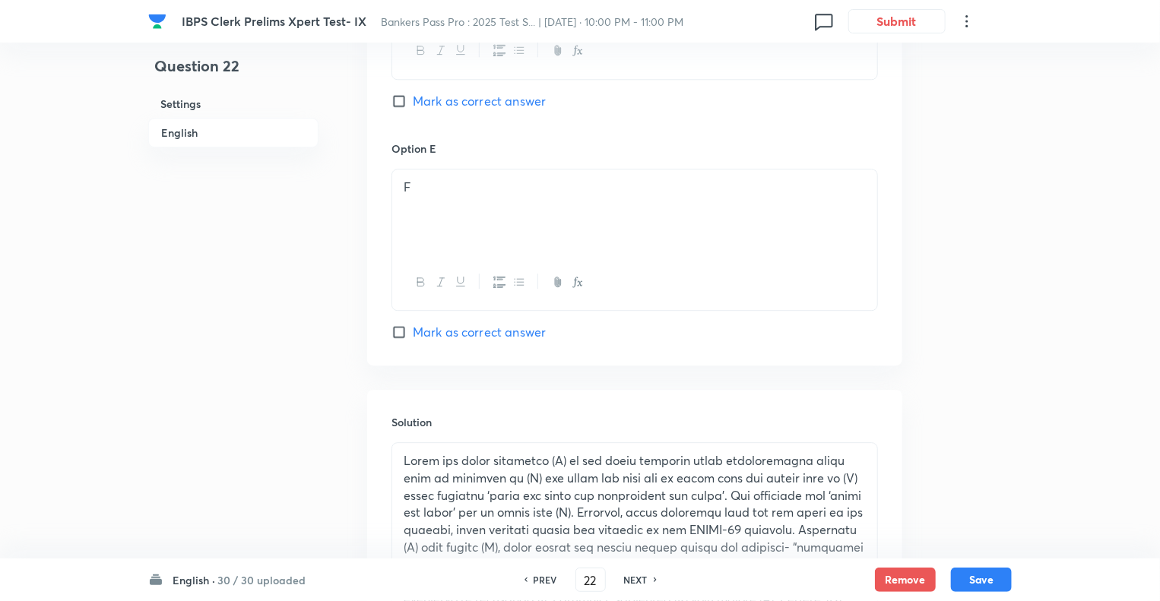
click at [537, 585] on h6 "PREV" at bounding box center [545, 580] width 24 height 14
type input "21"
checkbox input "false"
checkbox input "true"
click at [537, 585] on h6 "PREV" at bounding box center [545, 580] width 24 height 14
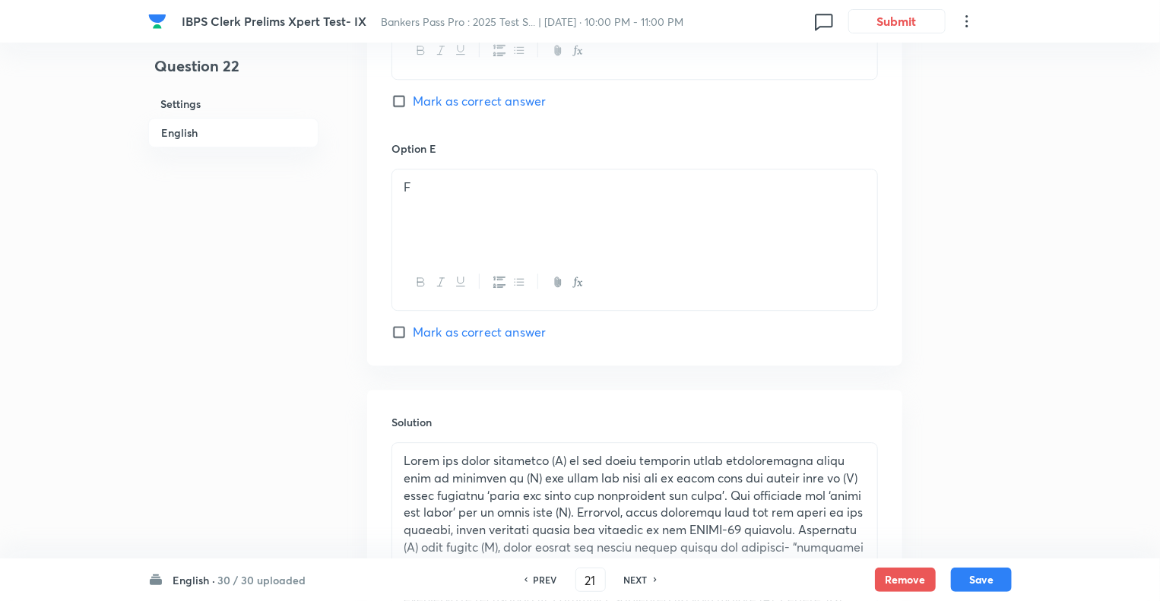
type input "20"
checkbox input "true"
click at [537, 585] on h6 "PREV" at bounding box center [545, 580] width 24 height 14
type input "19"
checkbox input "false"
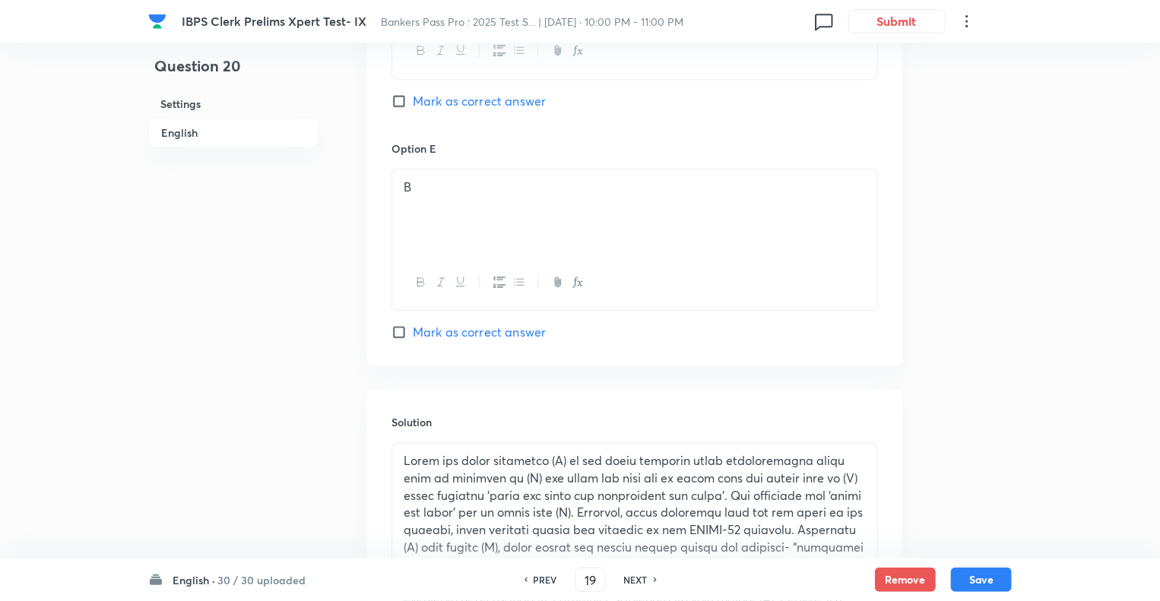
checkbox input "true"
click at [537, 585] on h6 "PREV" at bounding box center [545, 580] width 24 height 14
type input "18"
checkbox input "false"
checkbox input "true"
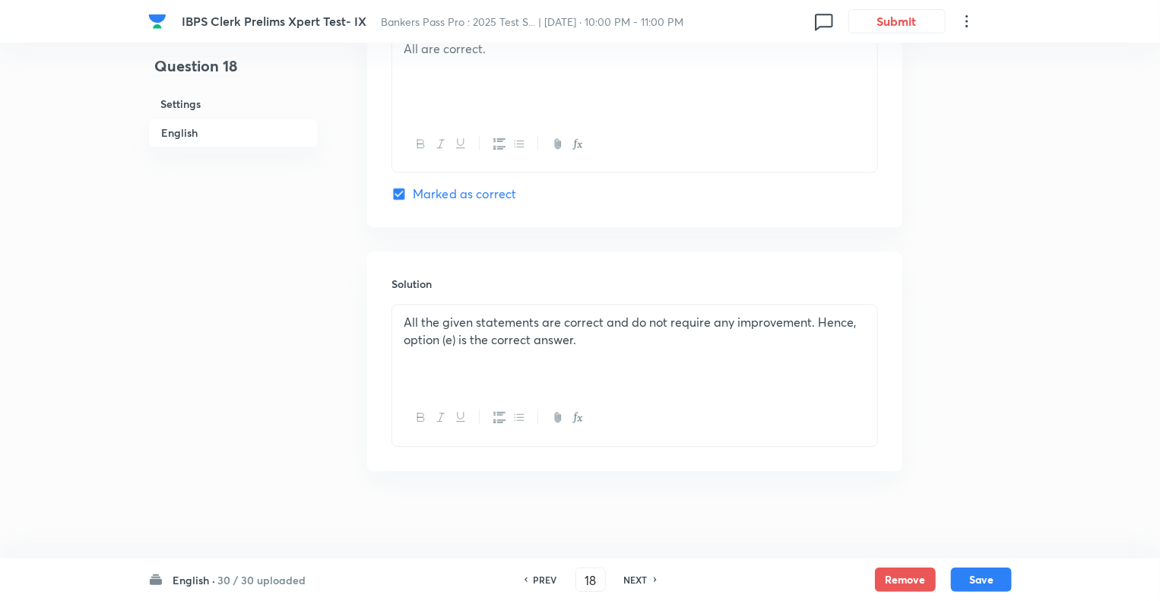
click at [537, 585] on h6 "PREV" at bounding box center [545, 580] width 24 height 14
type input "17"
checkbox input "false"
checkbox input "true"
click at [537, 585] on h6 "PREV" at bounding box center [545, 580] width 24 height 14
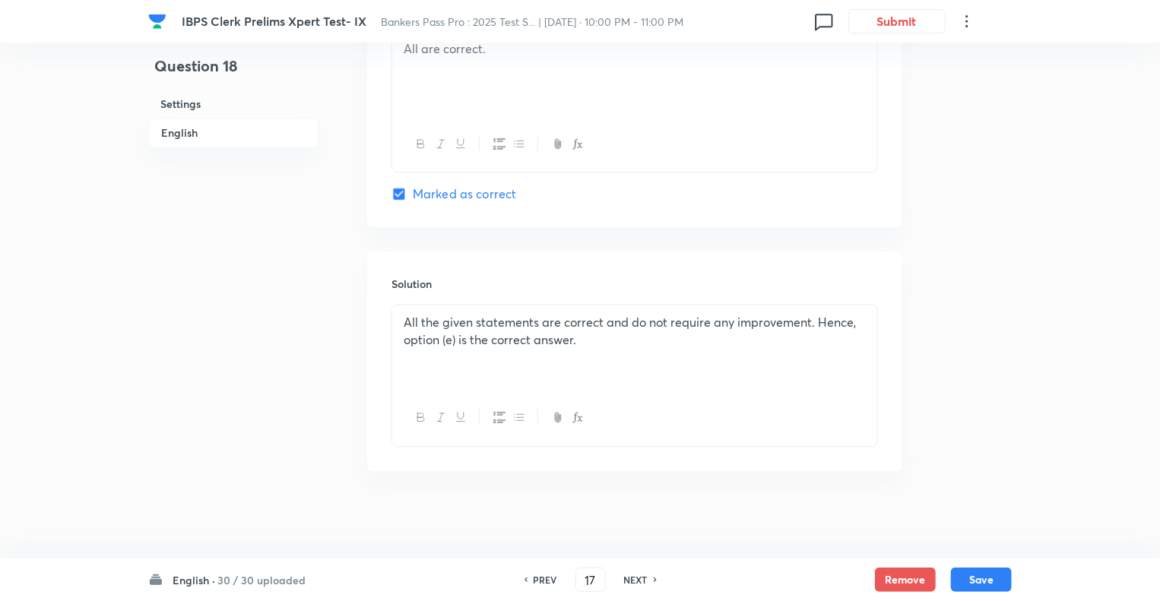
type input "16"
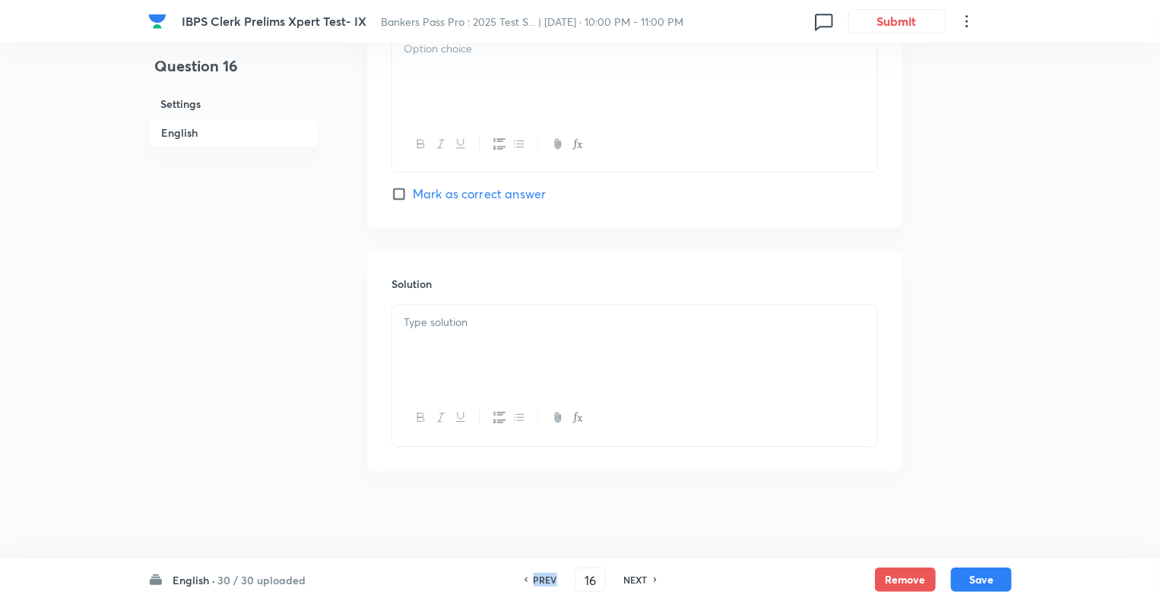
checkbox input "true"
click at [537, 585] on h6 "PREV" at bounding box center [545, 580] width 24 height 14
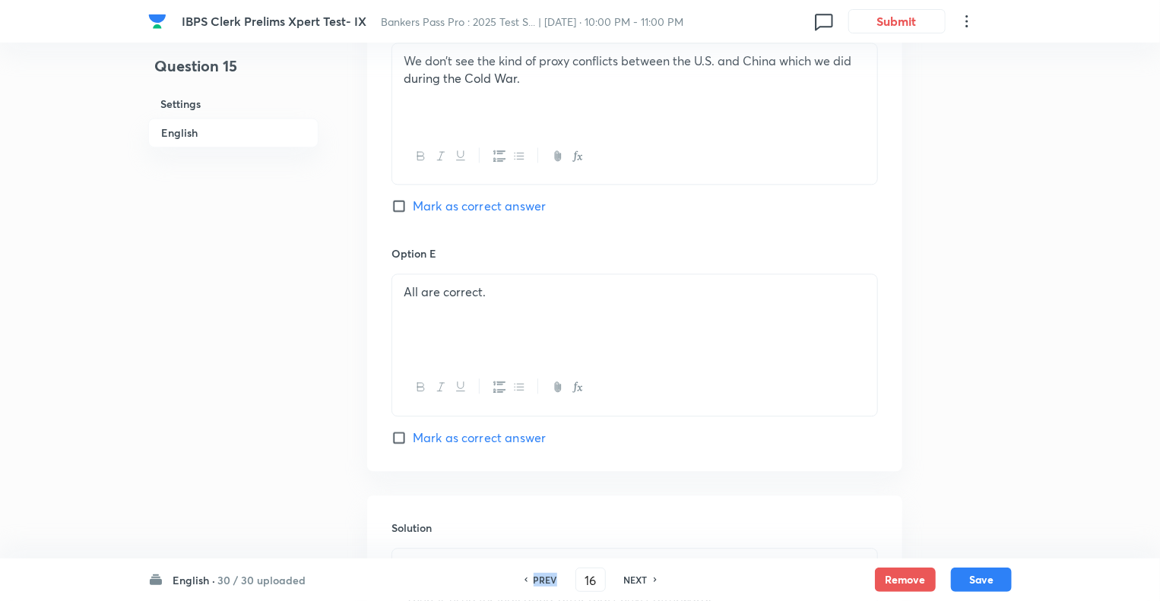
type input "15"
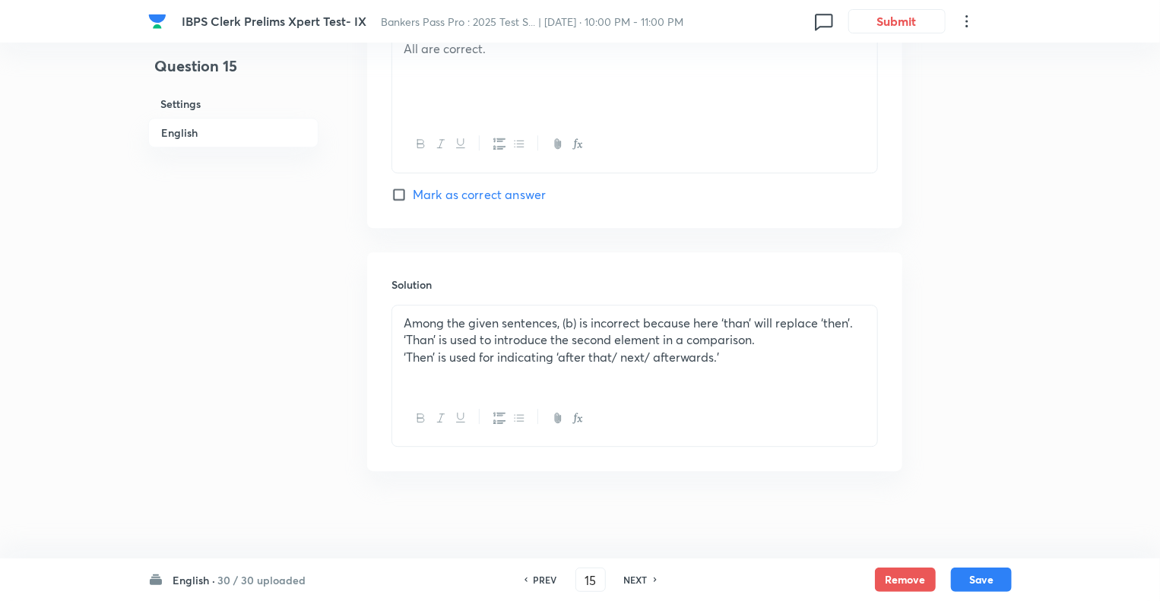
checkbox input "false"
checkbox input "true"
click at [537, 585] on h6 "PREV" at bounding box center [545, 580] width 24 height 14
type input "14"
checkbox input "false"
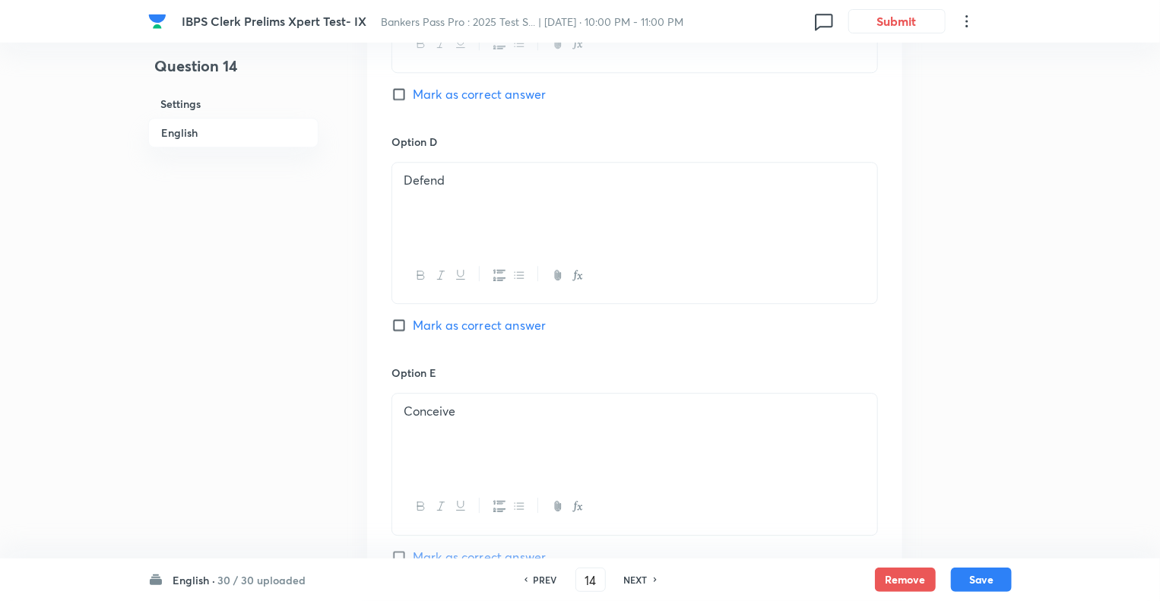
checkbox input "true"
click at [537, 585] on h6 "PREV" at bounding box center [545, 580] width 24 height 14
type input "13"
checkbox input "false"
checkbox input "true"
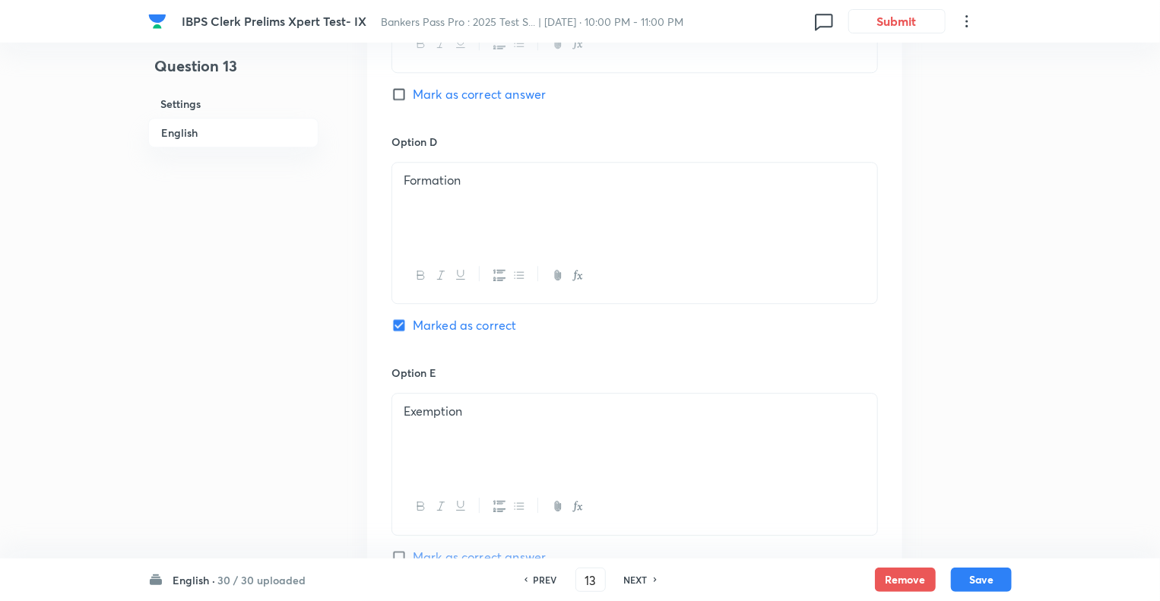
click at [537, 585] on h6 "PREV" at bounding box center [545, 580] width 24 height 14
type input "12"
checkbox input "false"
checkbox input "true"
click at [537, 585] on h6 "PREV" at bounding box center [545, 580] width 24 height 14
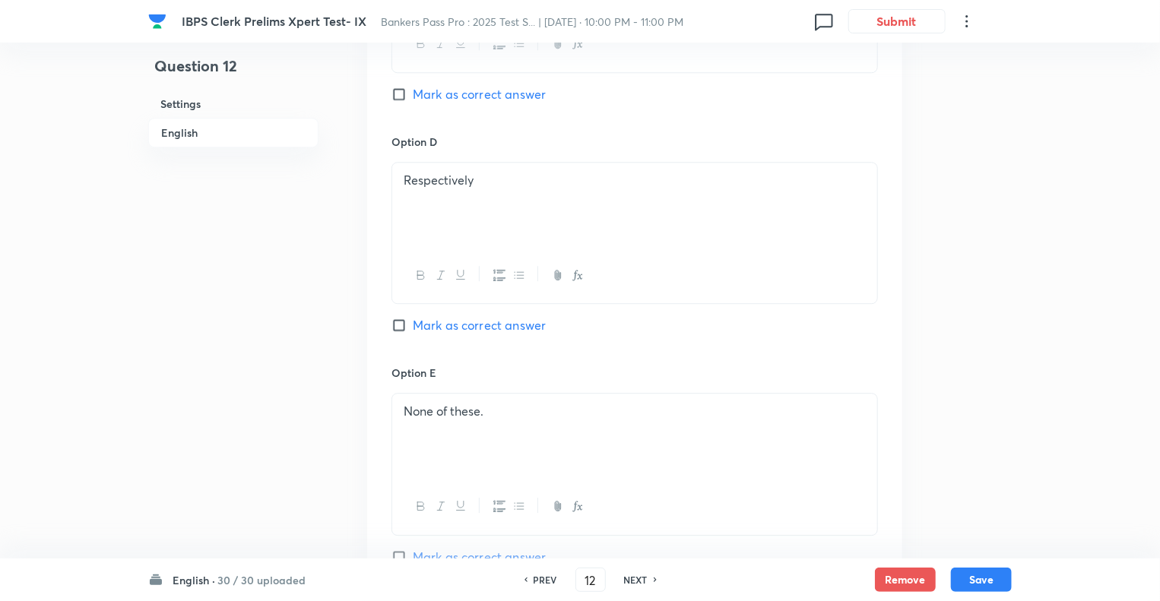
type input "11"
checkbox input "false"
checkbox input "true"
click at [537, 585] on h6 "PREV" at bounding box center [545, 580] width 24 height 14
type input "10"
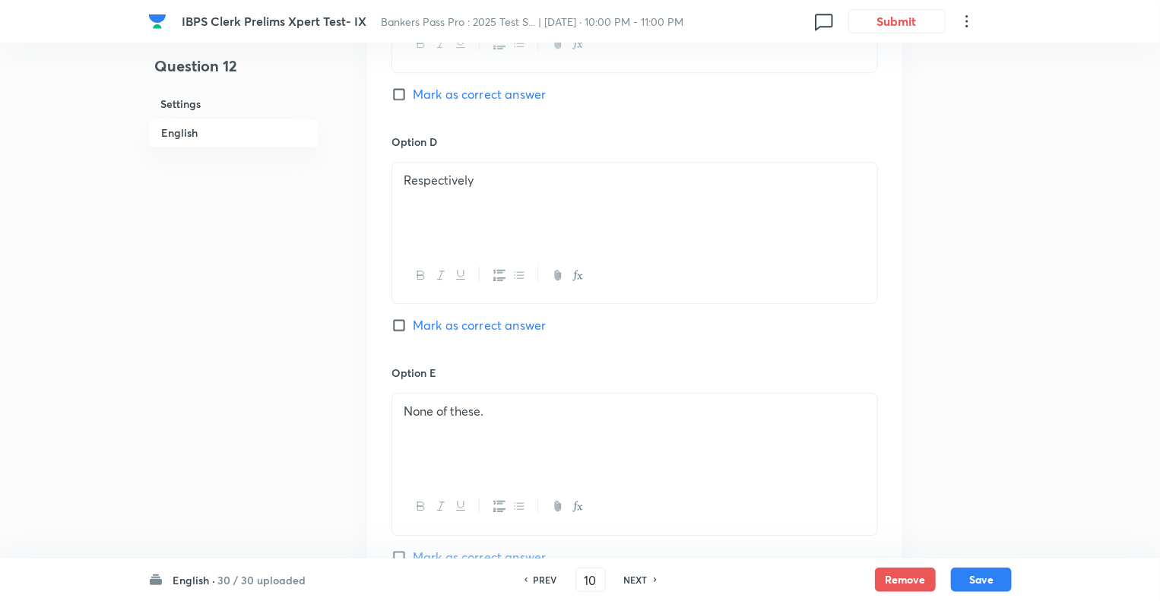
checkbox input "false"
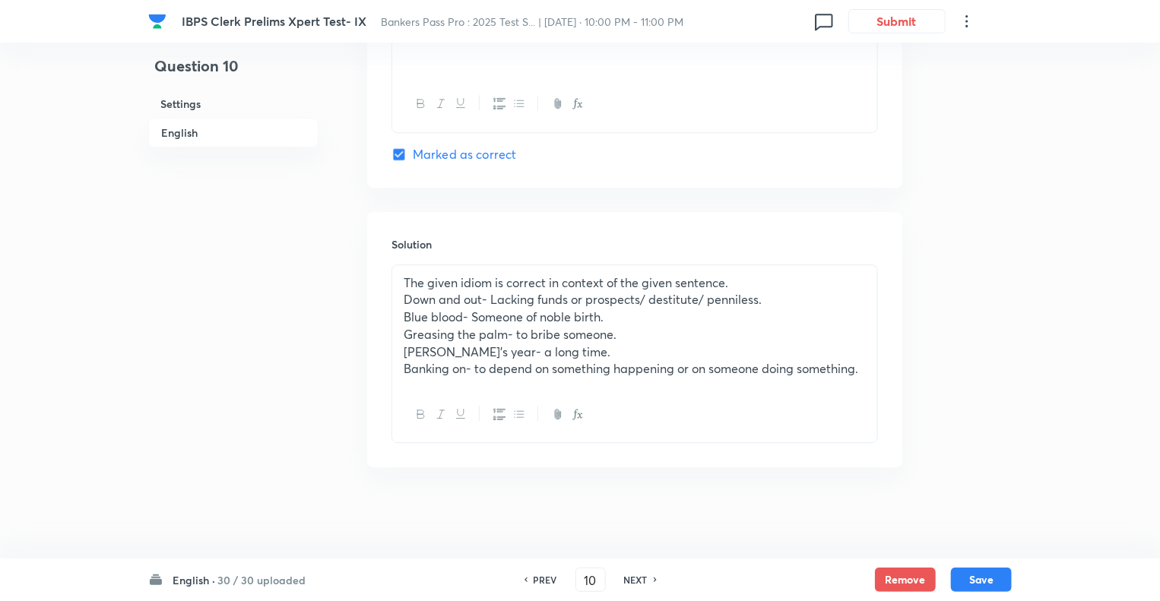
checkbox input "true"
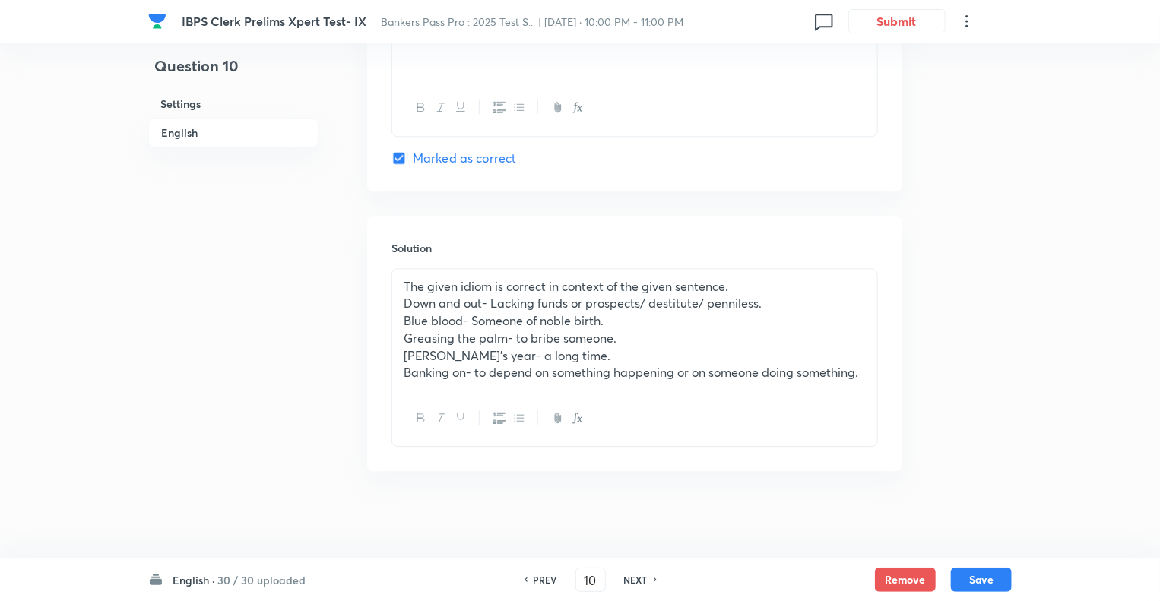
click at [537, 585] on h6 "PREV" at bounding box center [545, 580] width 24 height 14
type input "9"
checkbox input "false"
checkbox input "true"
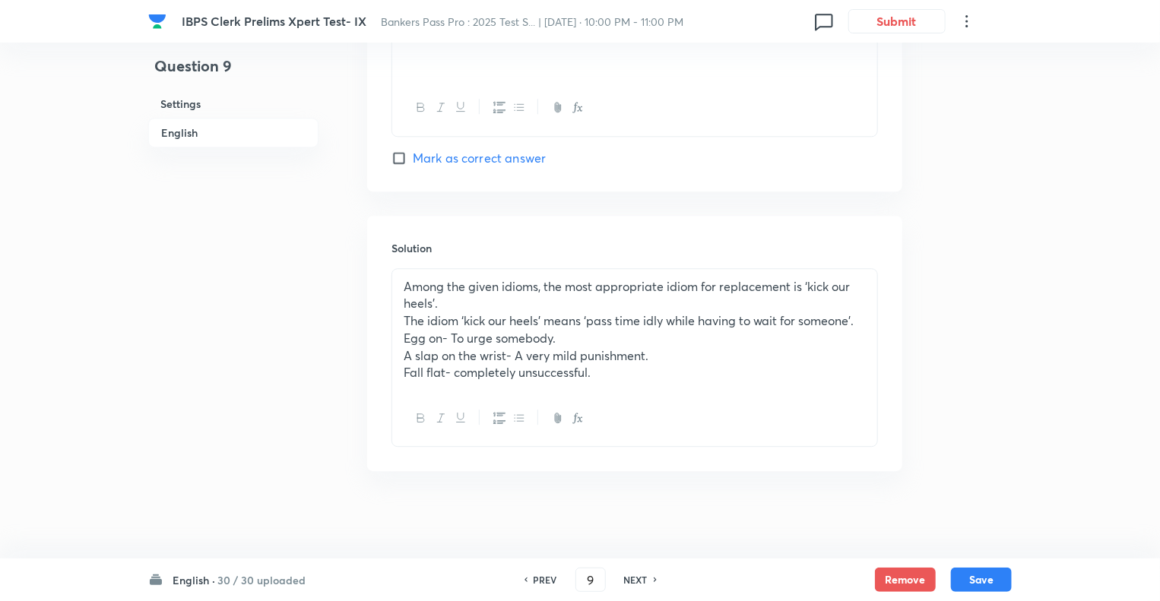
click at [537, 585] on h6 "PREV" at bounding box center [545, 580] width 24 height 14
type input "8"
checkbox input "false"
checkbox input "true"
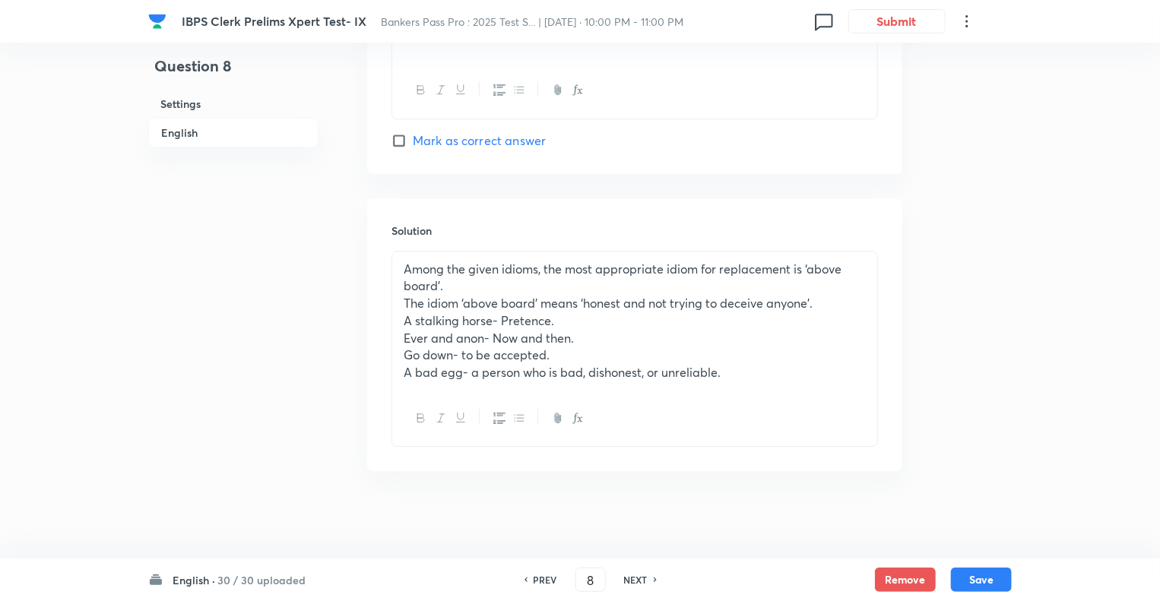
click at [537, 585] on h6 "PREV" at bounding box center [545, 580] width 24 height 14
type input "7"
checkbox input "false"
checkbox input "true"
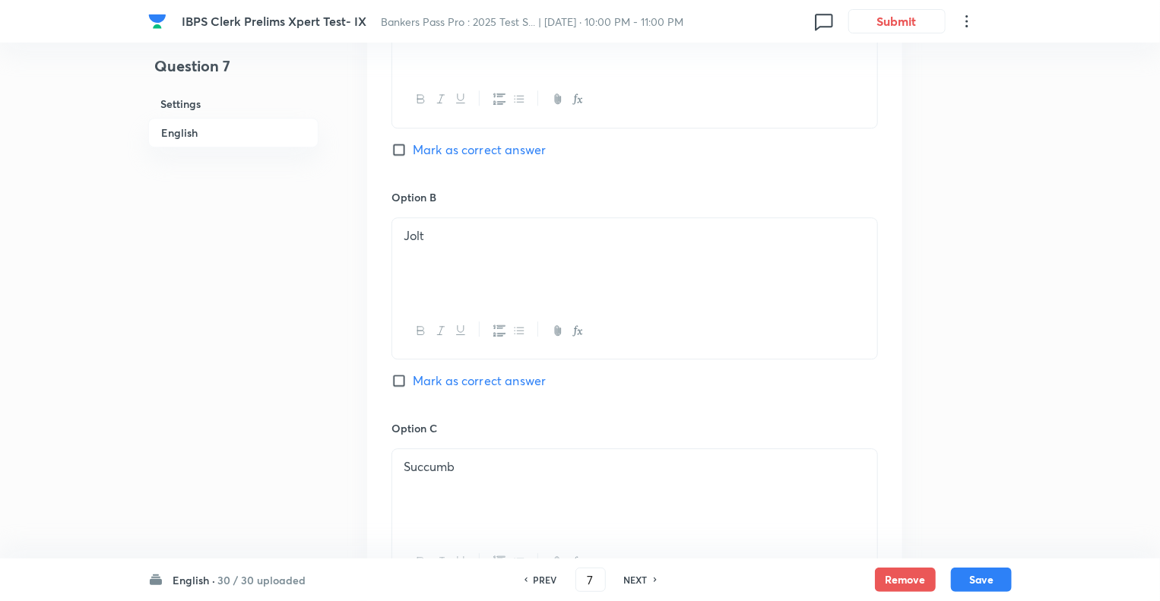
click at [537, 585] on h6 "PREV" at bounding box center [545, 580] width 24 height 14
type input "6"
checkbox input "false"
checkbox input "true"
click at [537, 585] on h6 "PREV" at bounding box center [545, 580] width 24 height 14
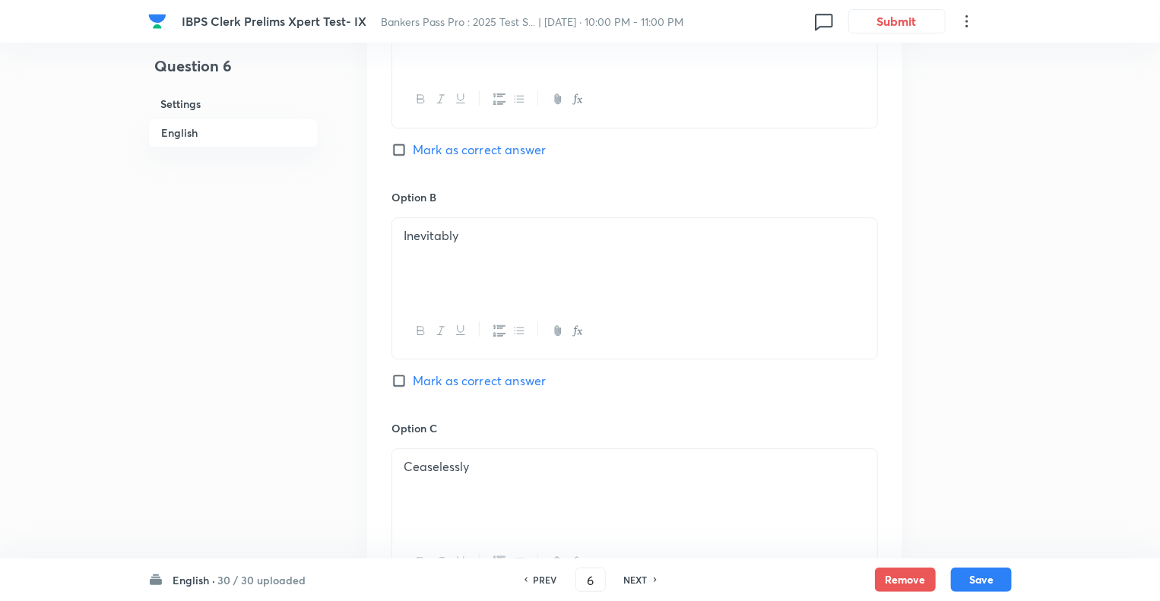
type input "5"
checkbox input "false"
checkbox input "true"
click at [537, 585] on h6 "PREV" at bounding box center [545, 580] width 24 height 14
type input "4"
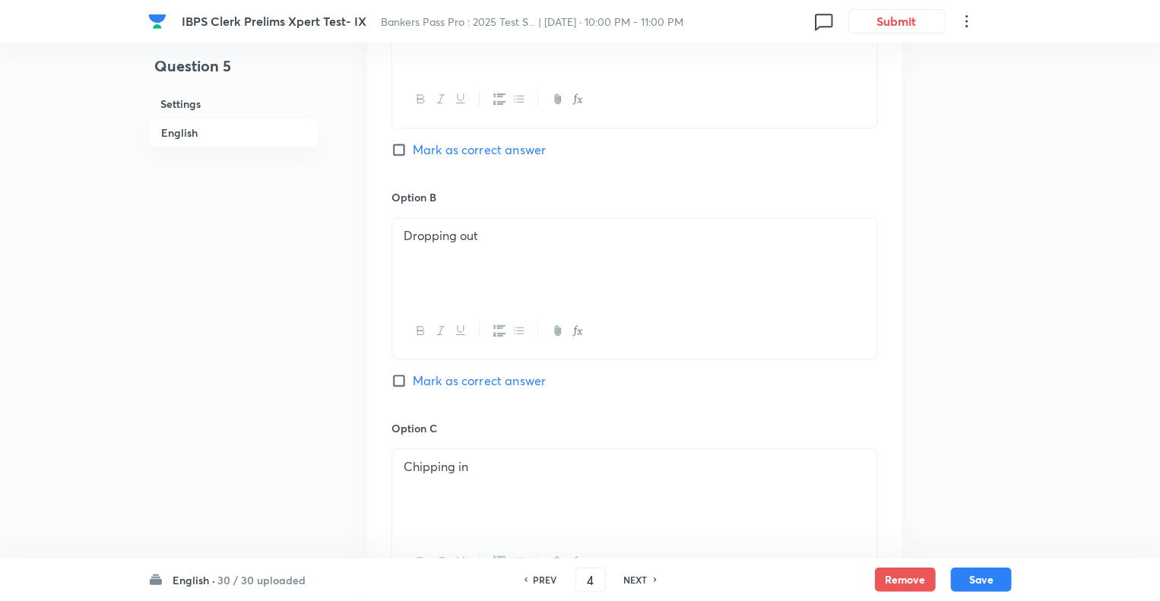
checkbox input "false"
checkbox input "true"
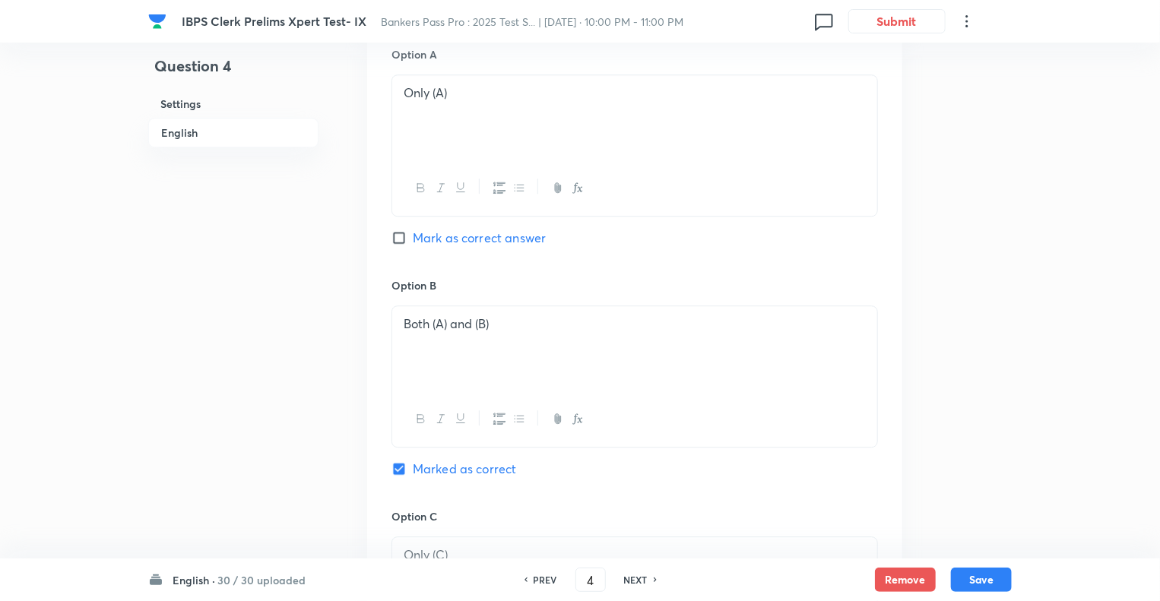
click at [537, 585] on h6 "PREV" at bounding box center [545, 580] width 24 height 14
type input "3"
checkbox input "true"
click at [537, 585] on h6 "PREV" at bounding box center [545, 580] width 24 height 14
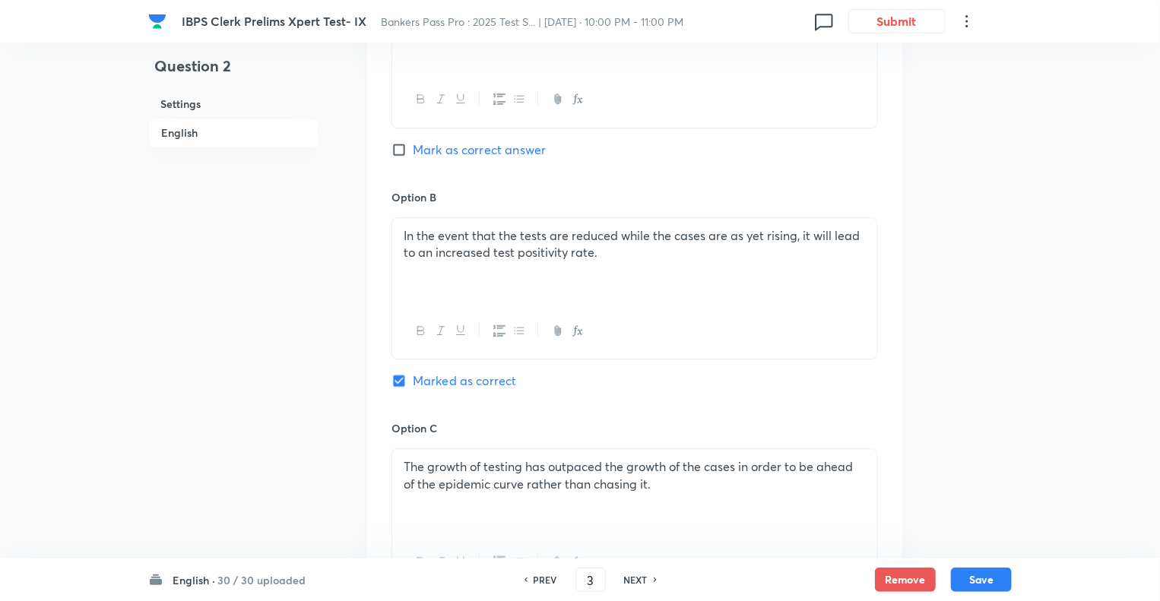
type input "2"
checkbox input "false"
checkbox input "true"
click at [537, 585] on h6 "PREV" at bounding box center [545, 580] width 24 height 14
type input "1"
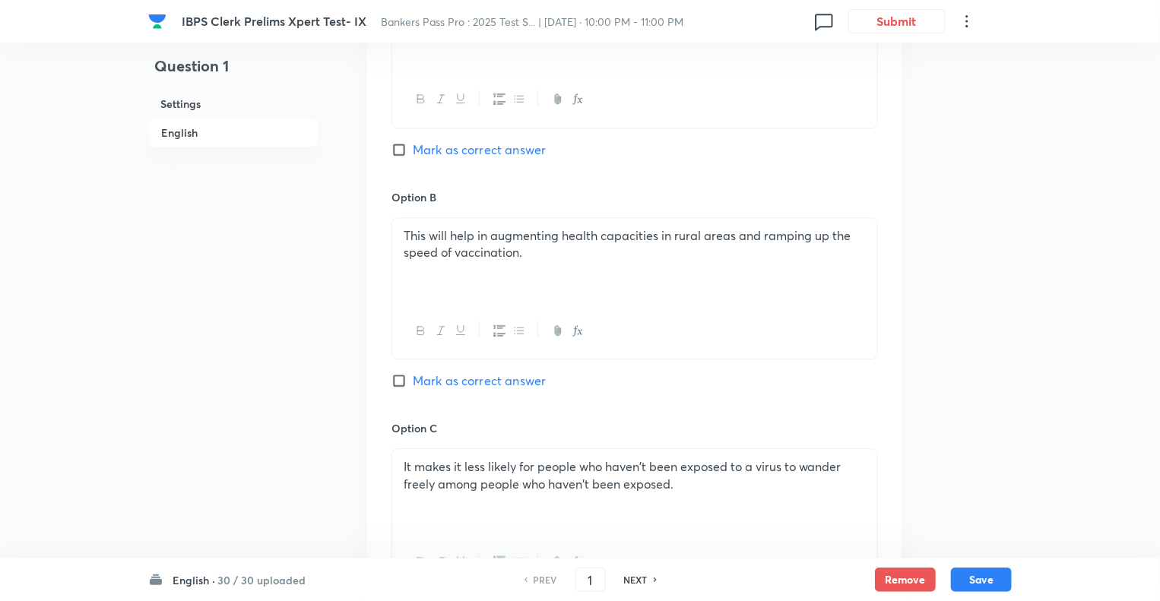
checkbox input "true"
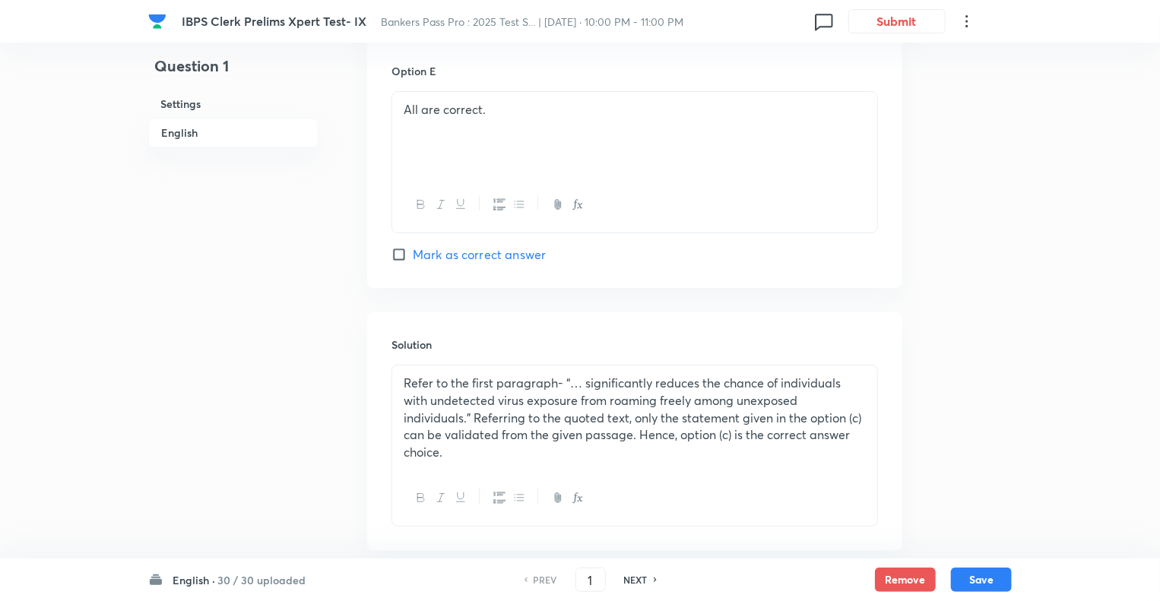
scroll to position [2847, 0]
